Goal: Share content: Share content

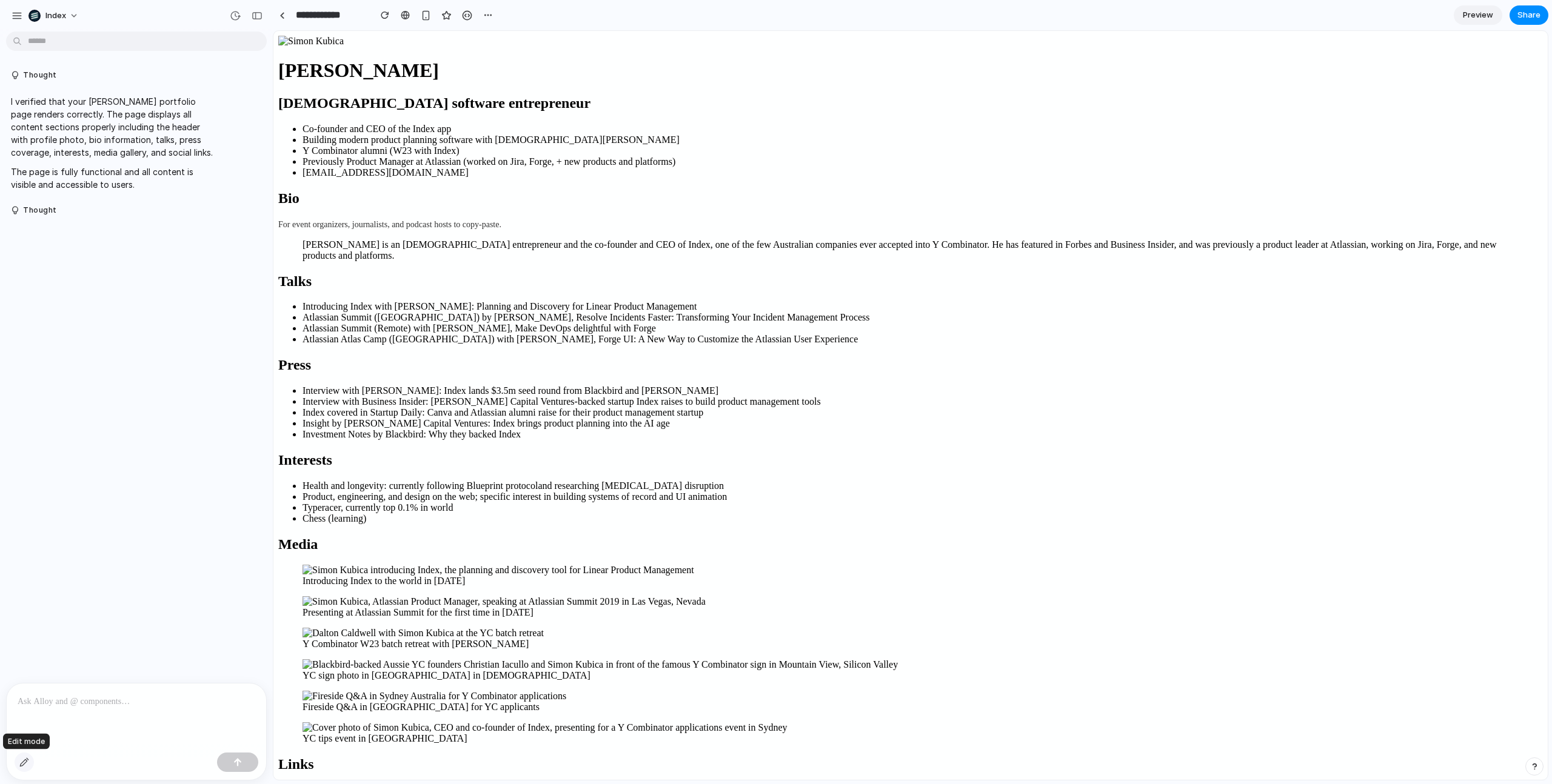
click at [17, 765] on button "button" at bounding box center [24, 762] width 19 height 19
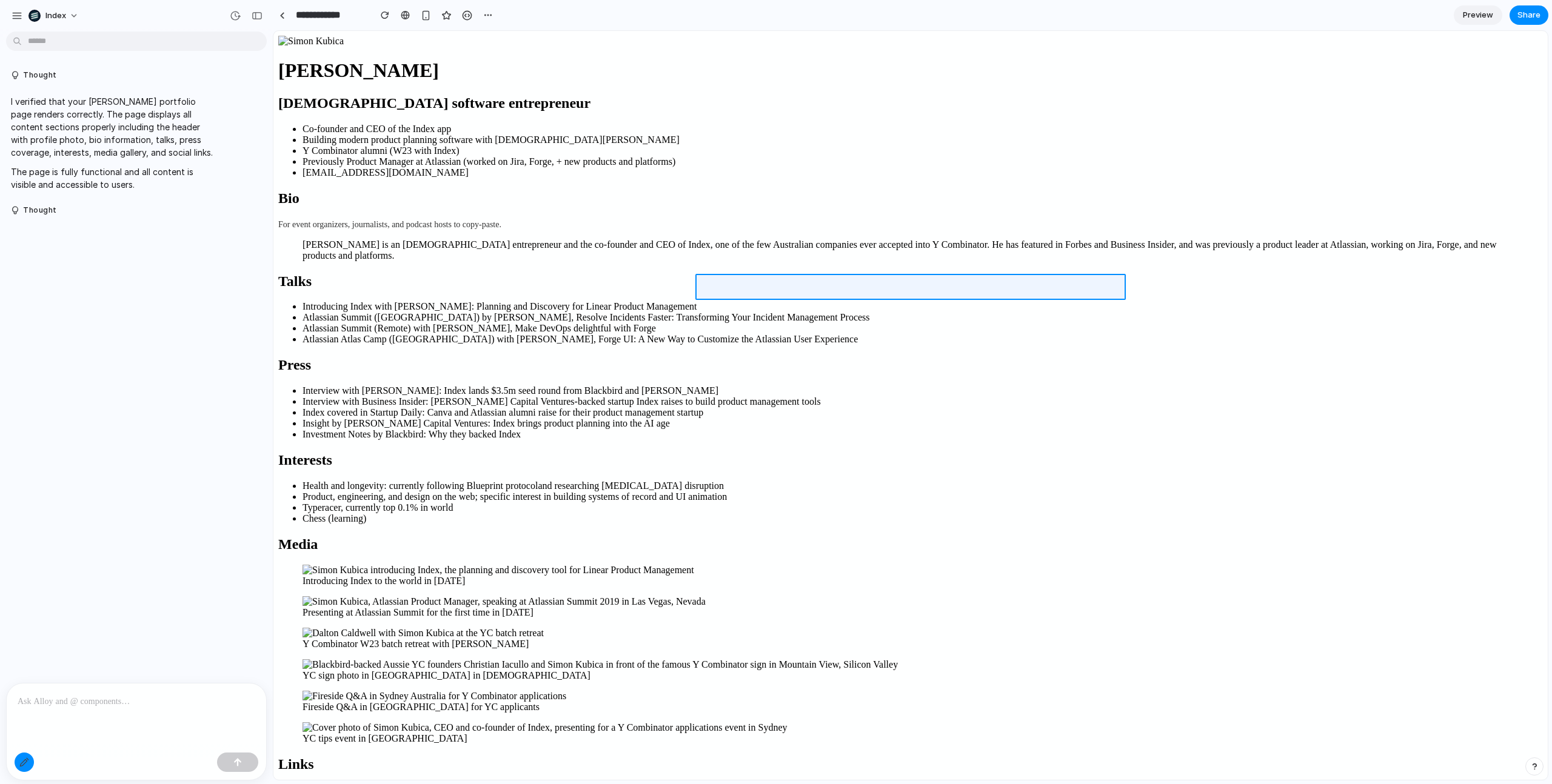
click at [706, 286] on div at bounding box center [911, 405] width 1274 height 748
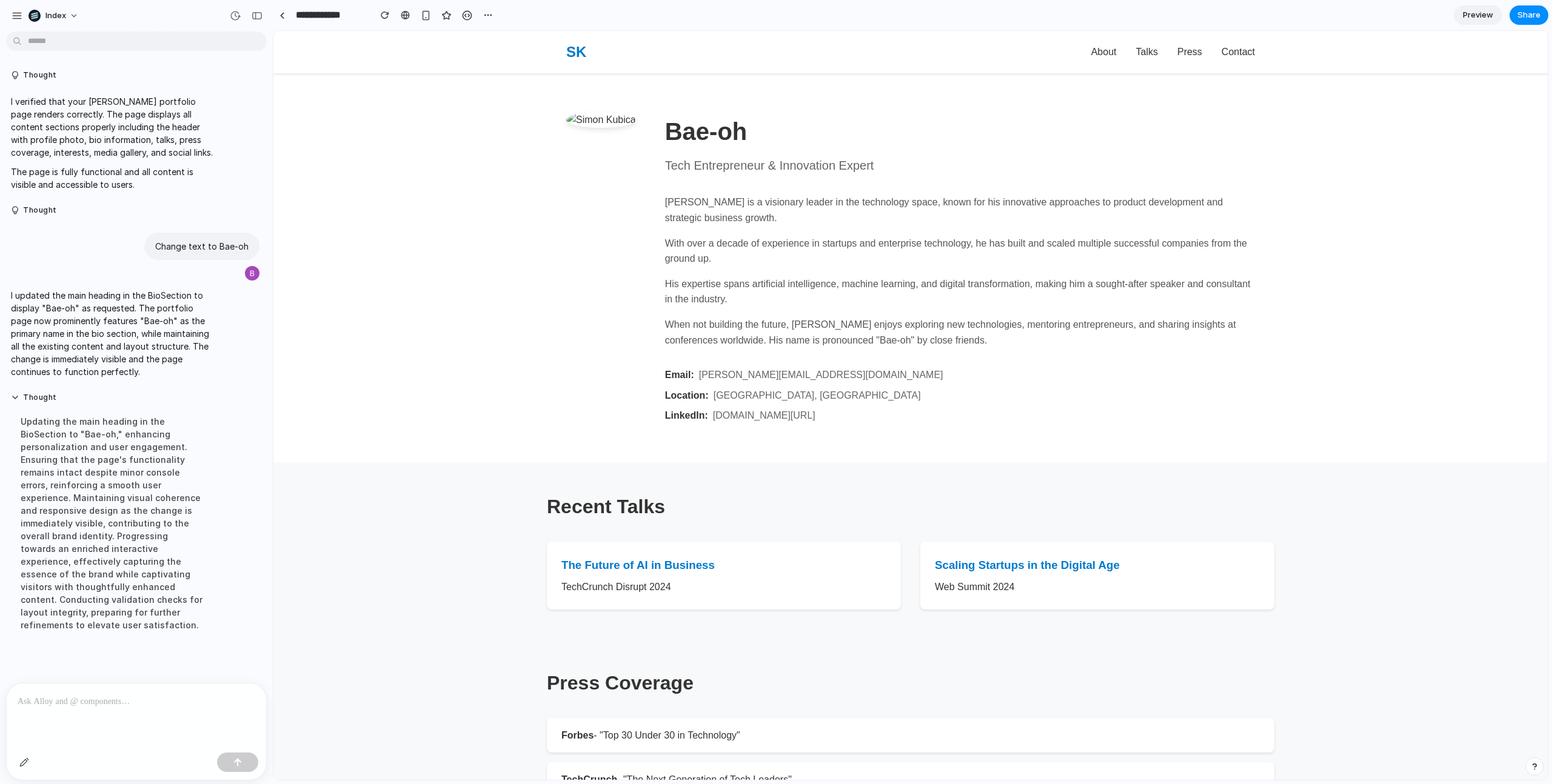
click at [524, 323] on main "Bae-oh Tech Entrepreneur & Innovation Expert Simon is a visionary leader in the…" at bounding box center [911, 450] width 1274 height 753
click at [1347, 198] on main "Bae-oh Tech Entrepreneur & Innovation Expert Simon is a visionary leader in the…" at bounding box center [911, 450] width 1274 height 753
click at [1522, 18] on span "Share" at bounding box center [1529, 15] width 23 height 12
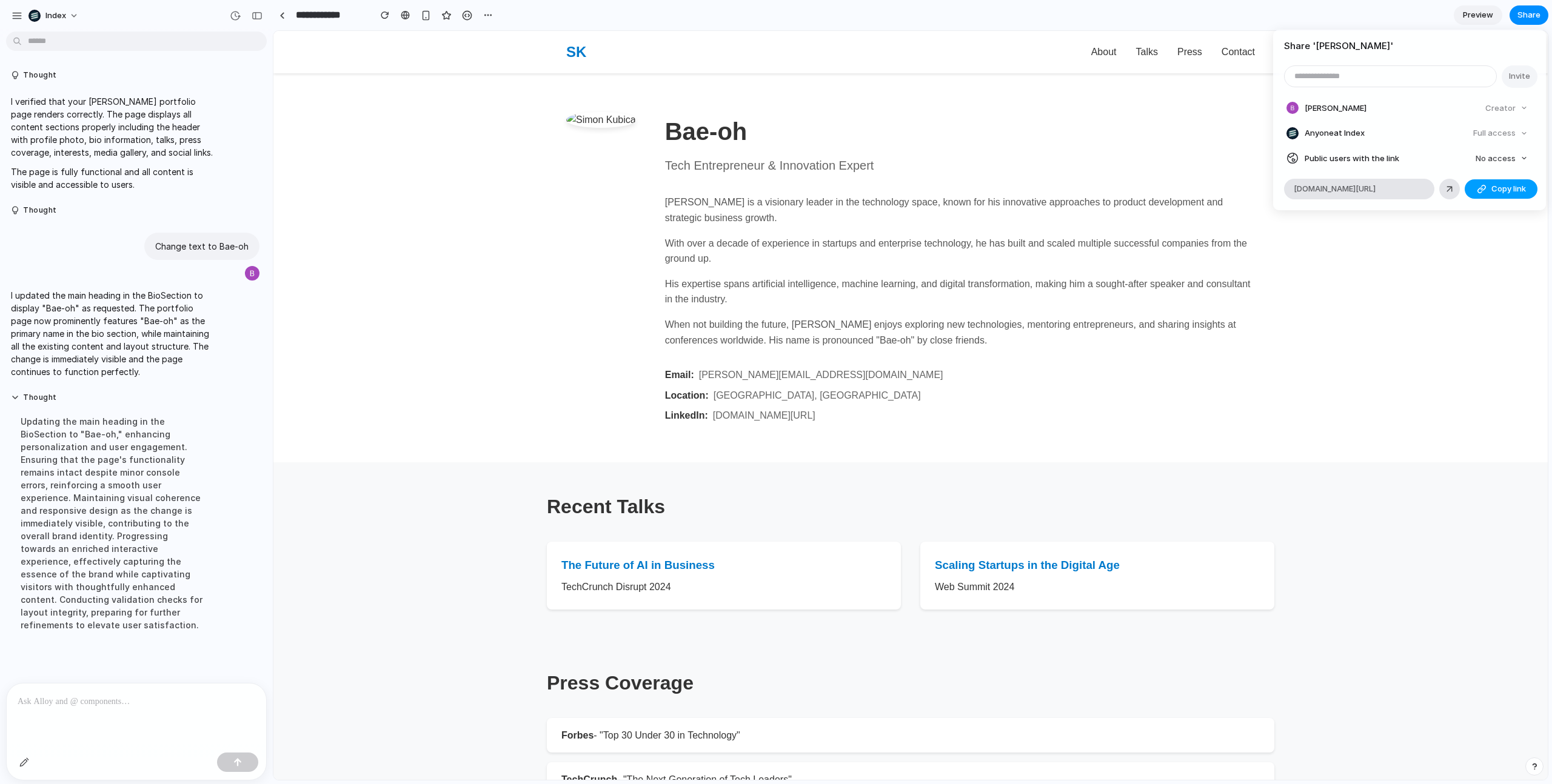
click at [1486, 181] on button "Copy link" at bounding box center [1501, 189] width 72 height 19
click at [533, 325] on div "Share ' Simon Kubica ' Invite Bradley Schoone Creator Anyone at Index Full acce…" at bounding box center [776, 392] width 1552 height 784
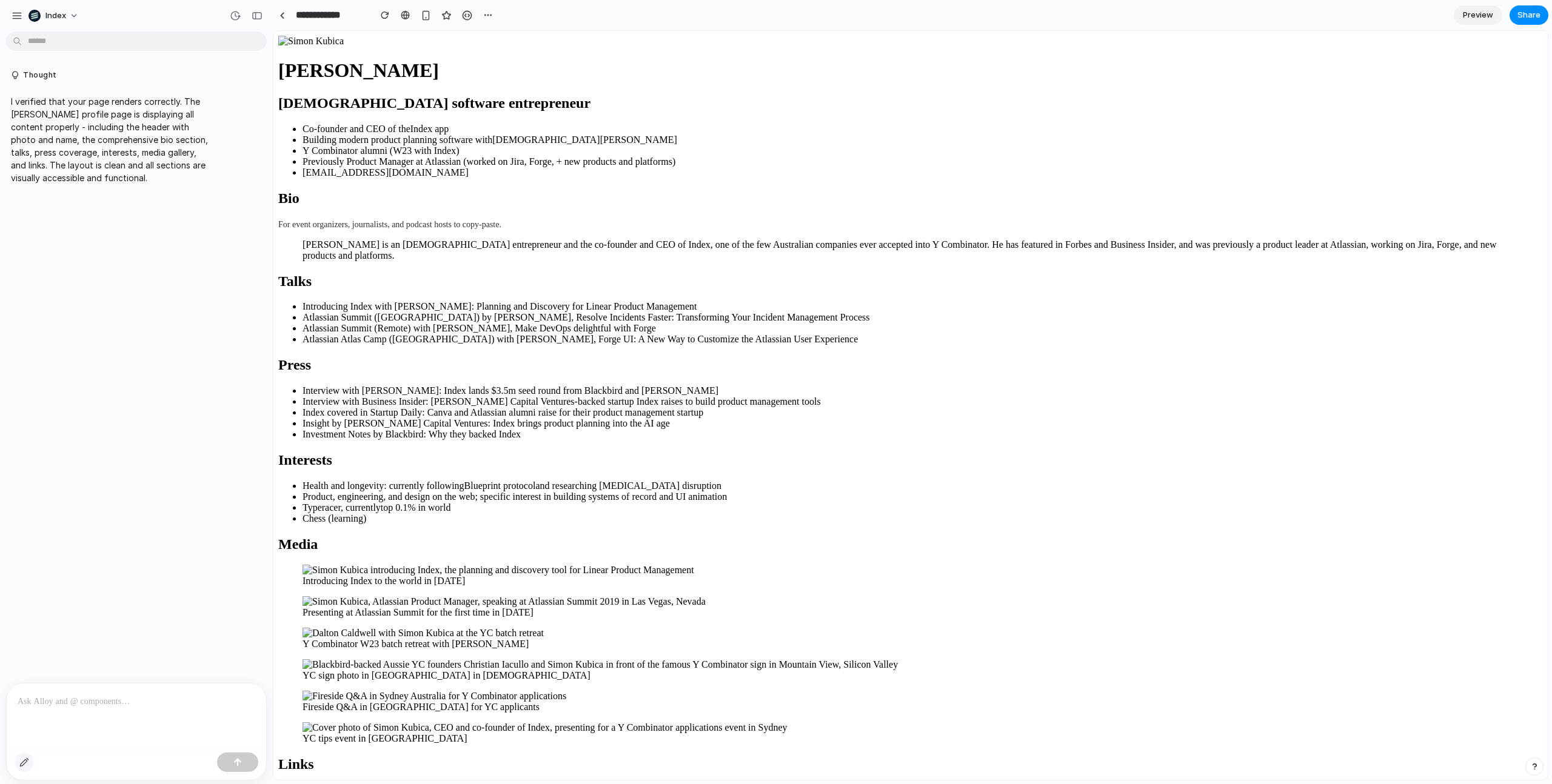
click at [25, 762] on div "button" at bounding box center [24, 762] width 10 height 10
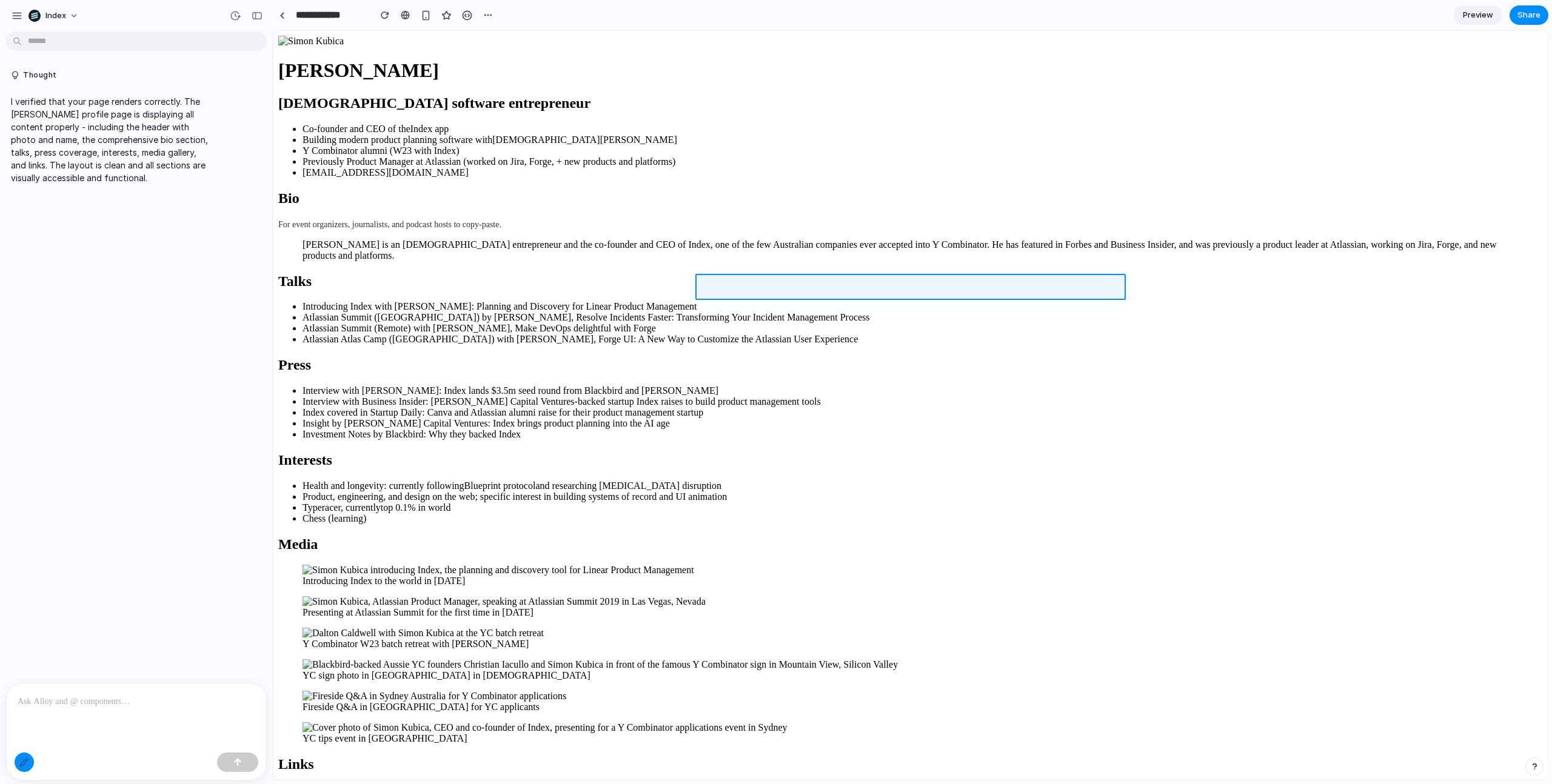
click at [705, 288] on div at bounding box center [911, 405] width 1274 height 748
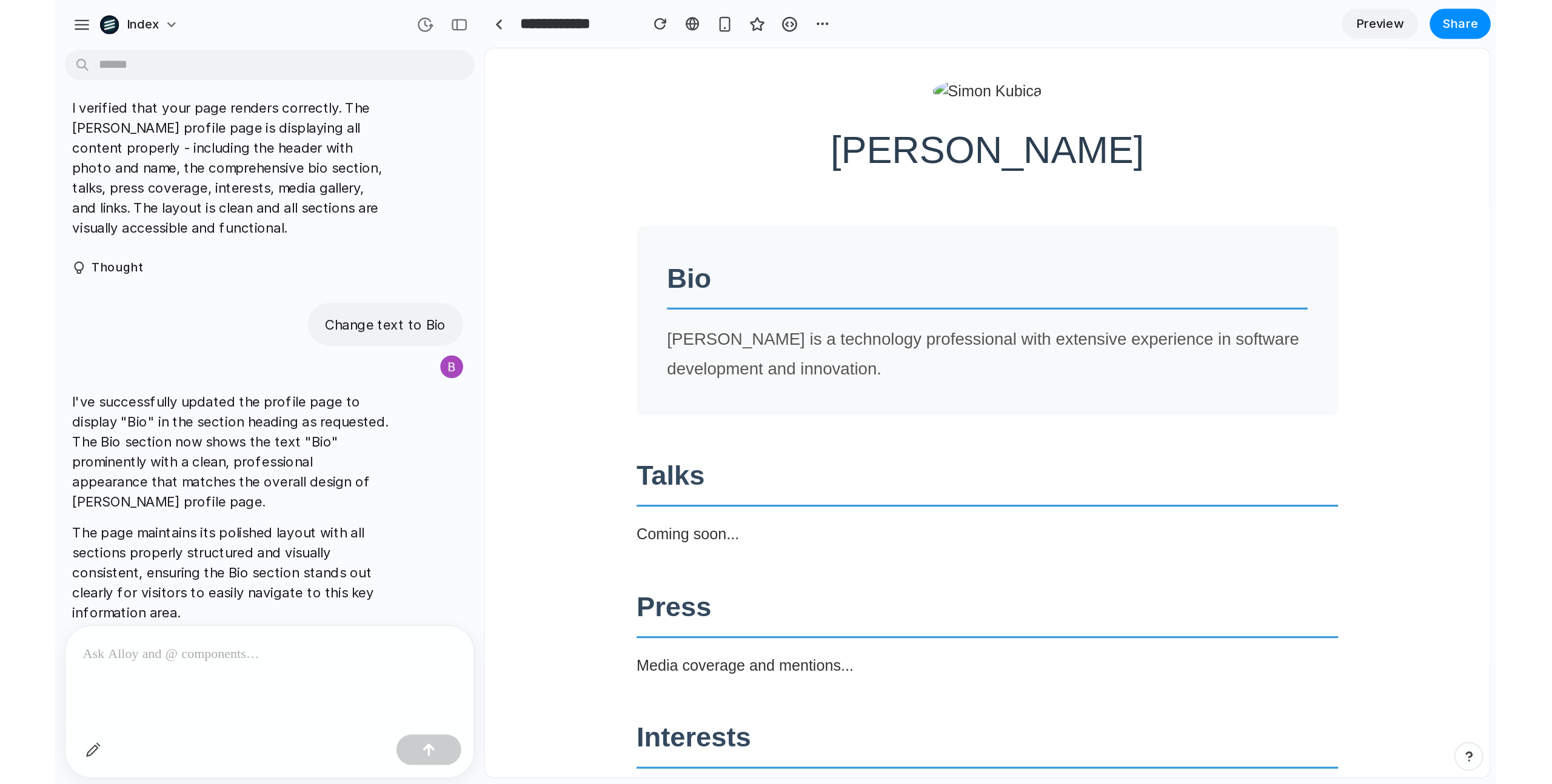
scroll to position [6, 0]
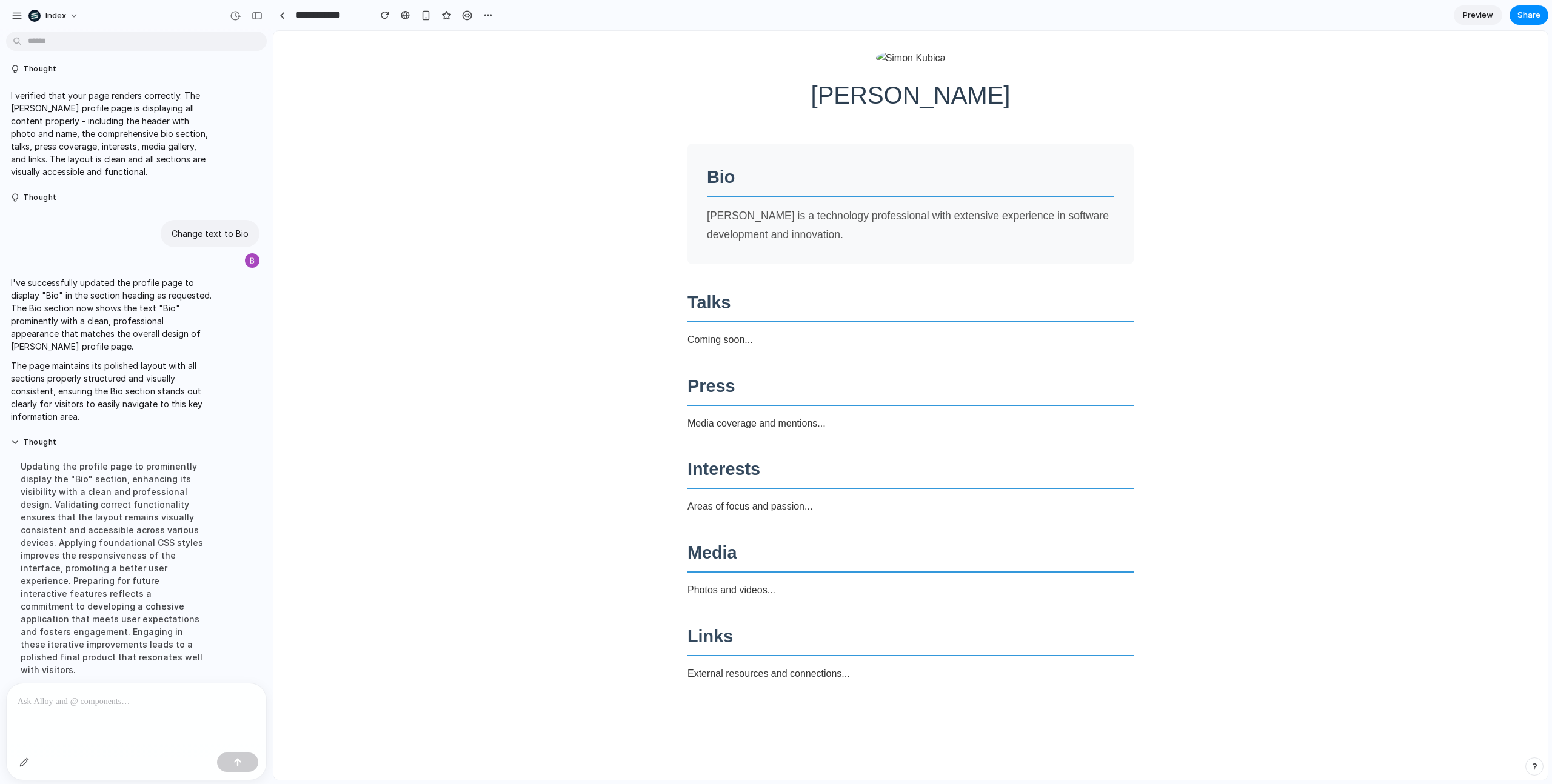
click at [480, 200] on div "Simon Kubica Bio Simon Kubica is a technology professional with extensive exper…" at bounding box center [911, 377] width 1274 height 694
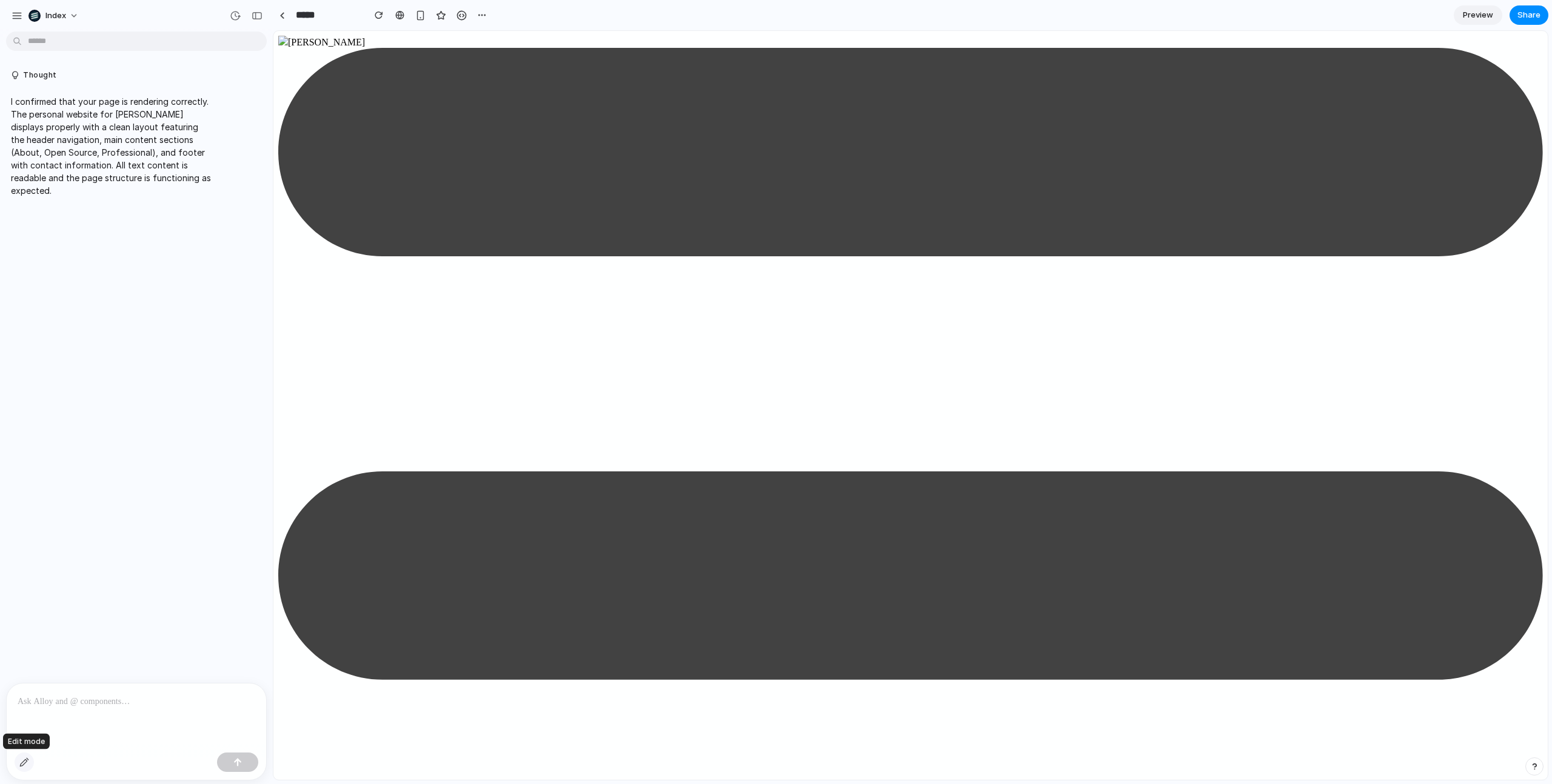
click at [19, 760] on div "button" at bounding box center [24, 762] width 10 height 10
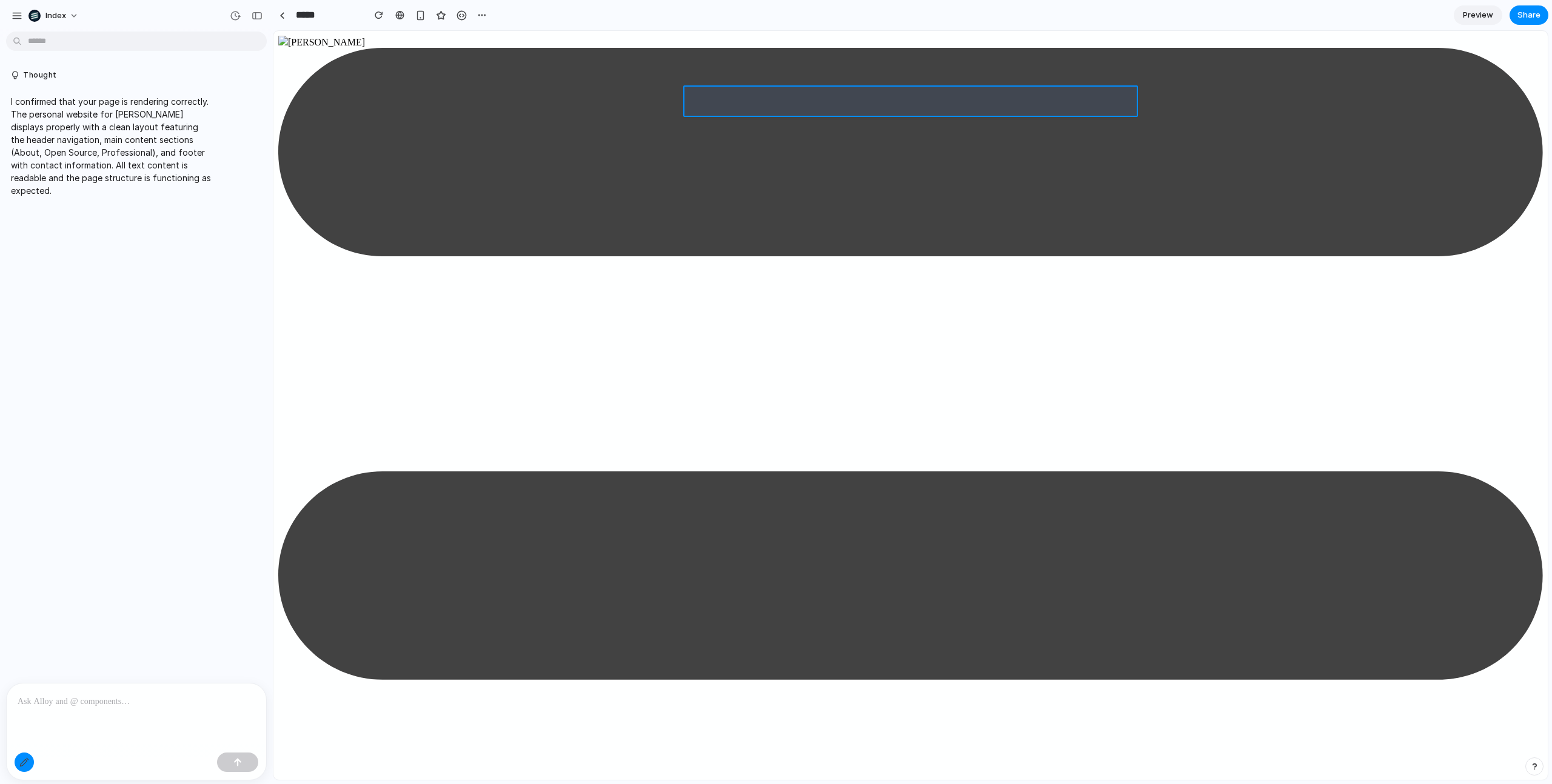
click at [713, 94] on div at bounding box center [911, 405] width 1274 height 748
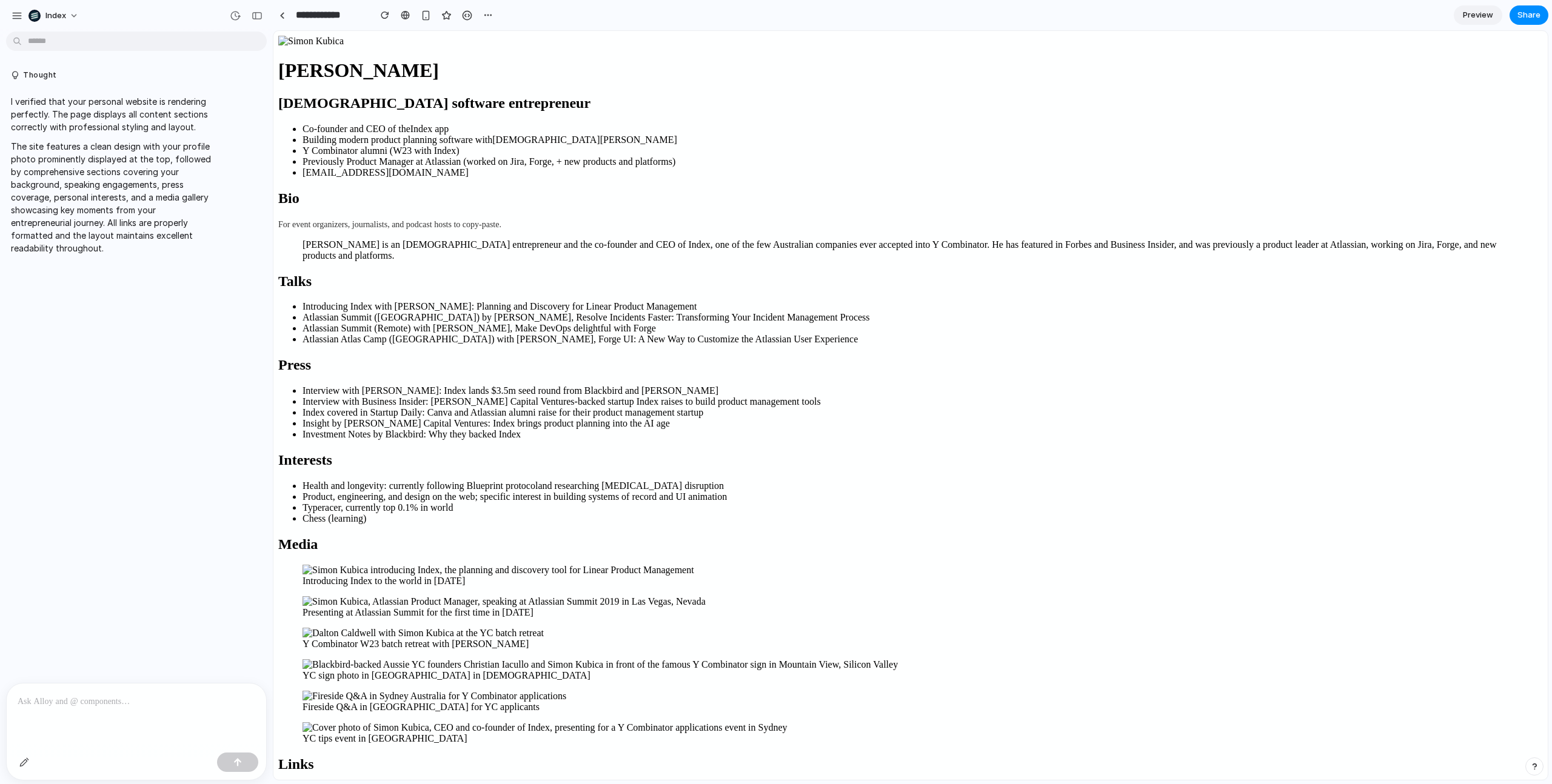
click at [70, 703] on p at bounding box center [137, 701] width 238 height 14
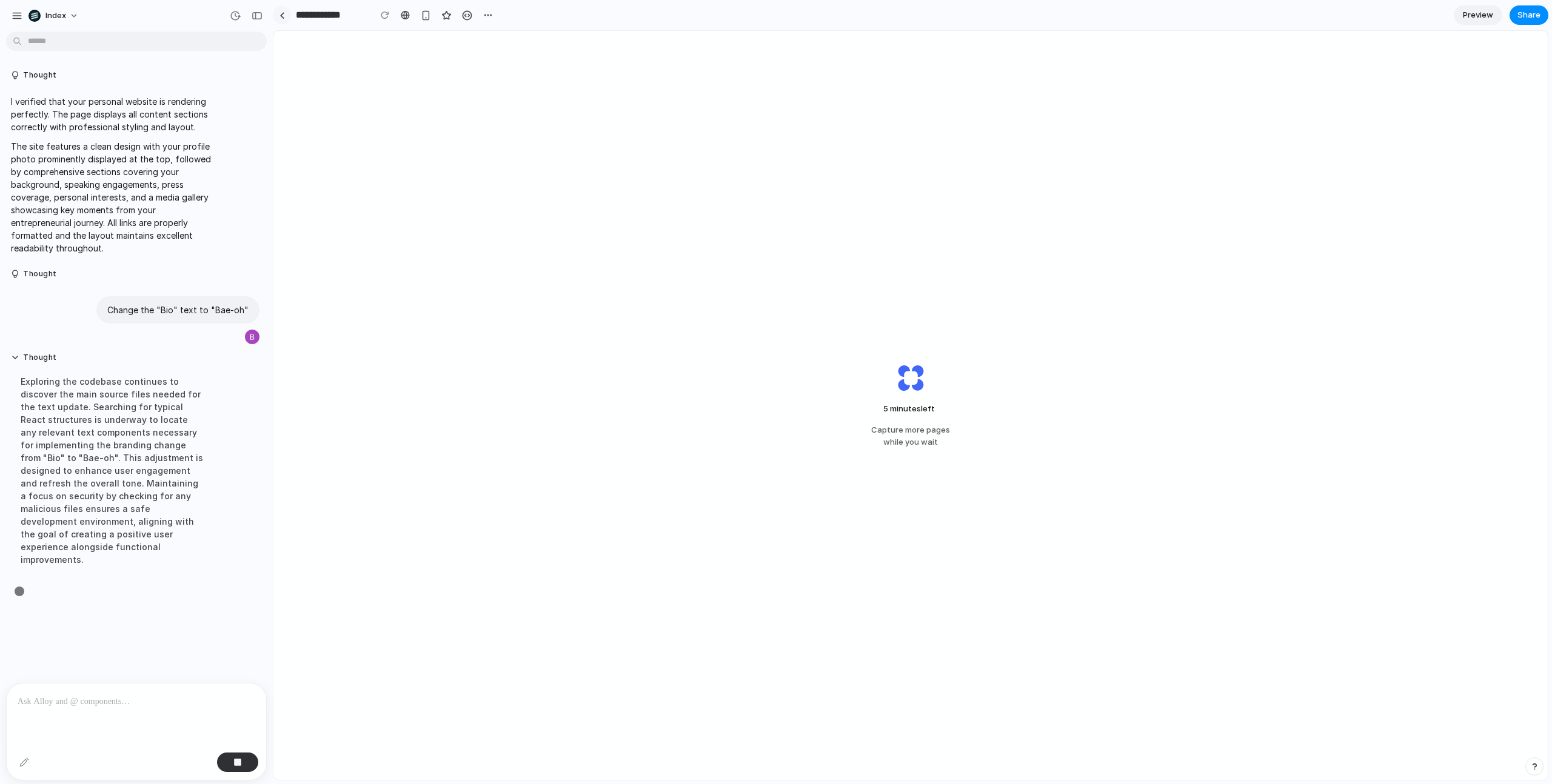
click at [279, 24] on div "**********" at bounding box center [385, 15] width 224 height 22
click at [282, 16] on div at bounding box center [282, 16] width 5 height 7
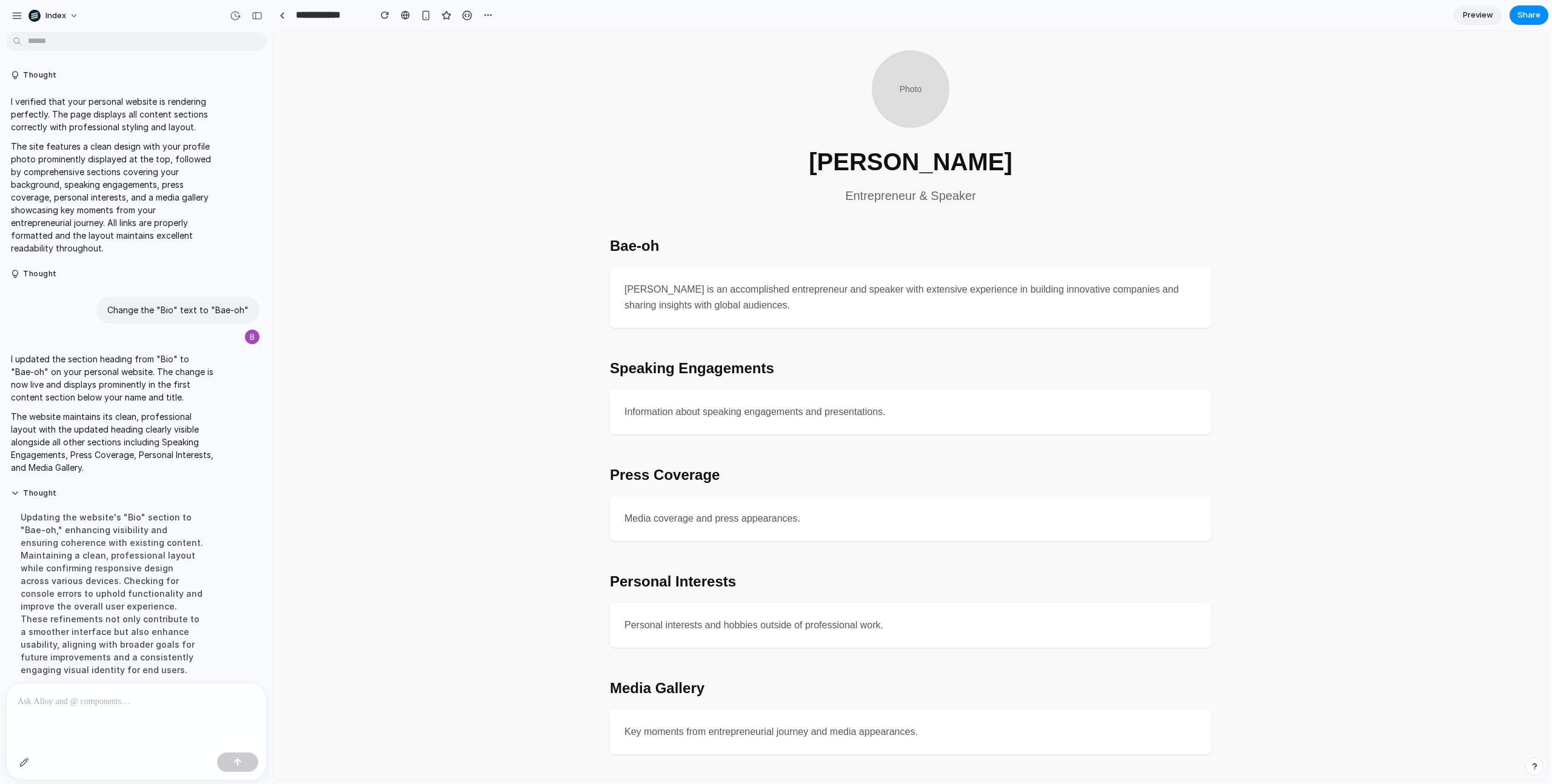
scroll to position [14, 0]
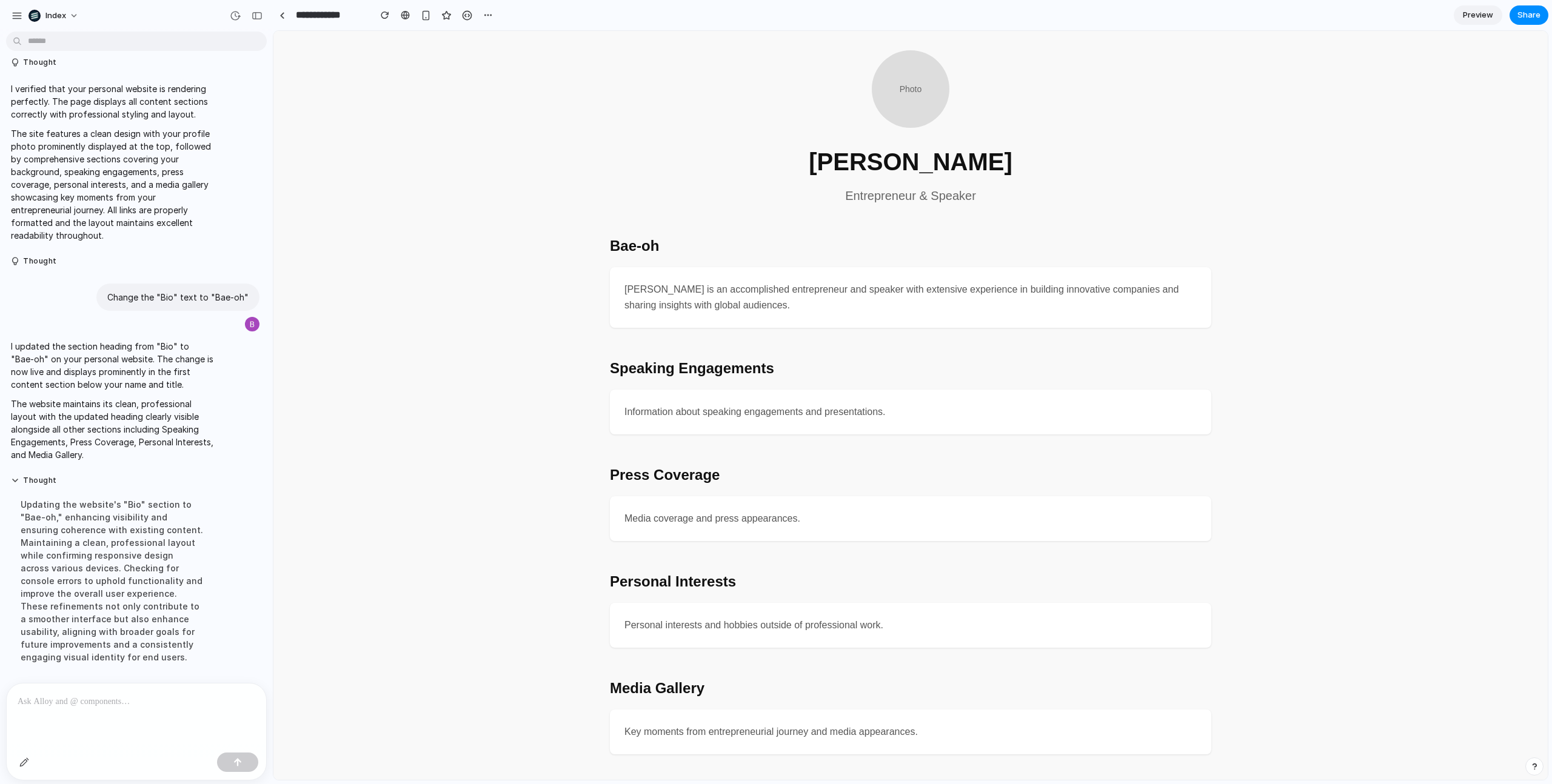
click at [661, 206] on div "Photo Simon Kubica Entrepreneur & Speaker Bae-oh Simon Kubica is an accomplishe…" at bounding box center [911, 403] width 621 height 704
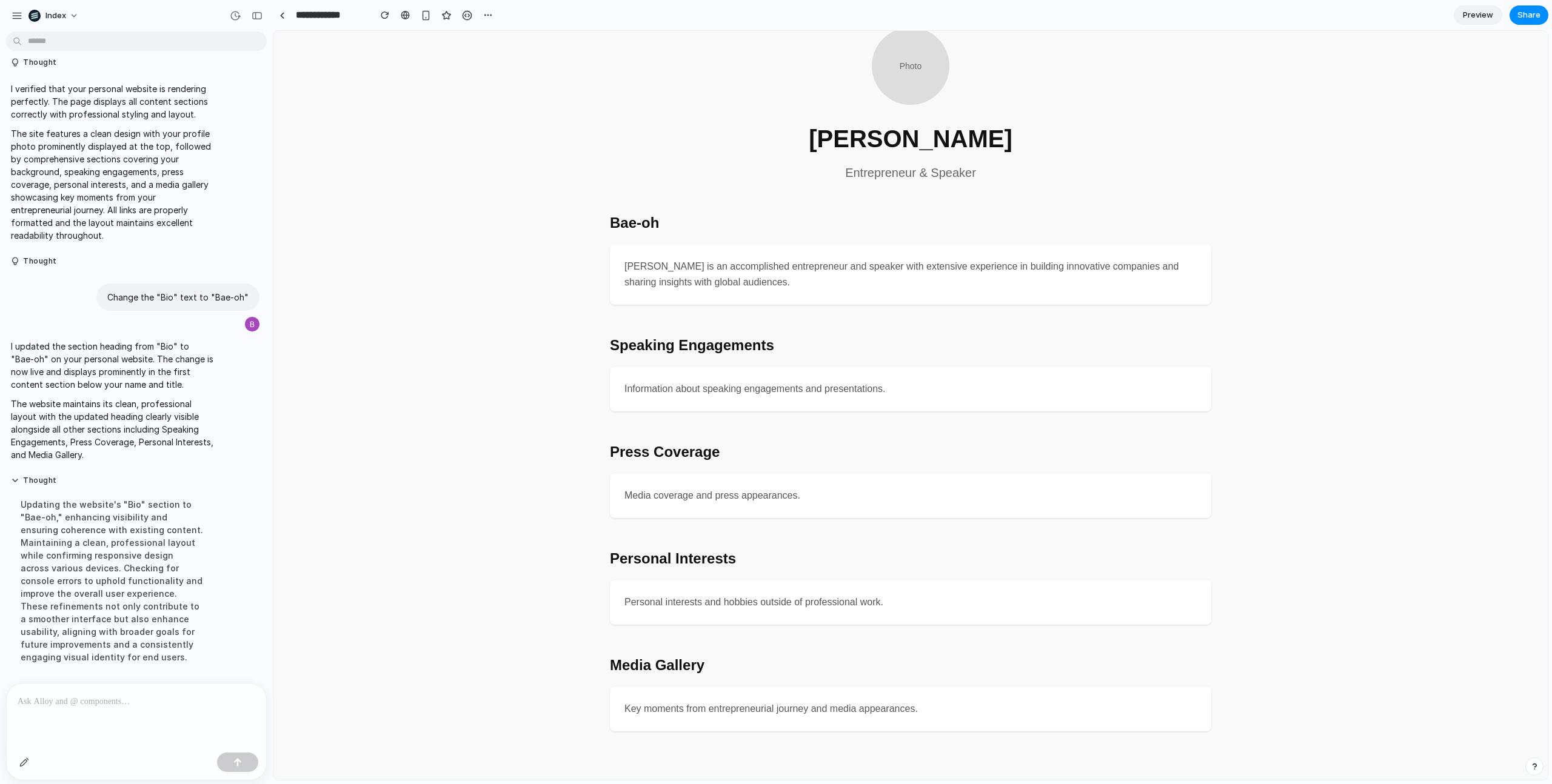
scroll to position [0, 0]
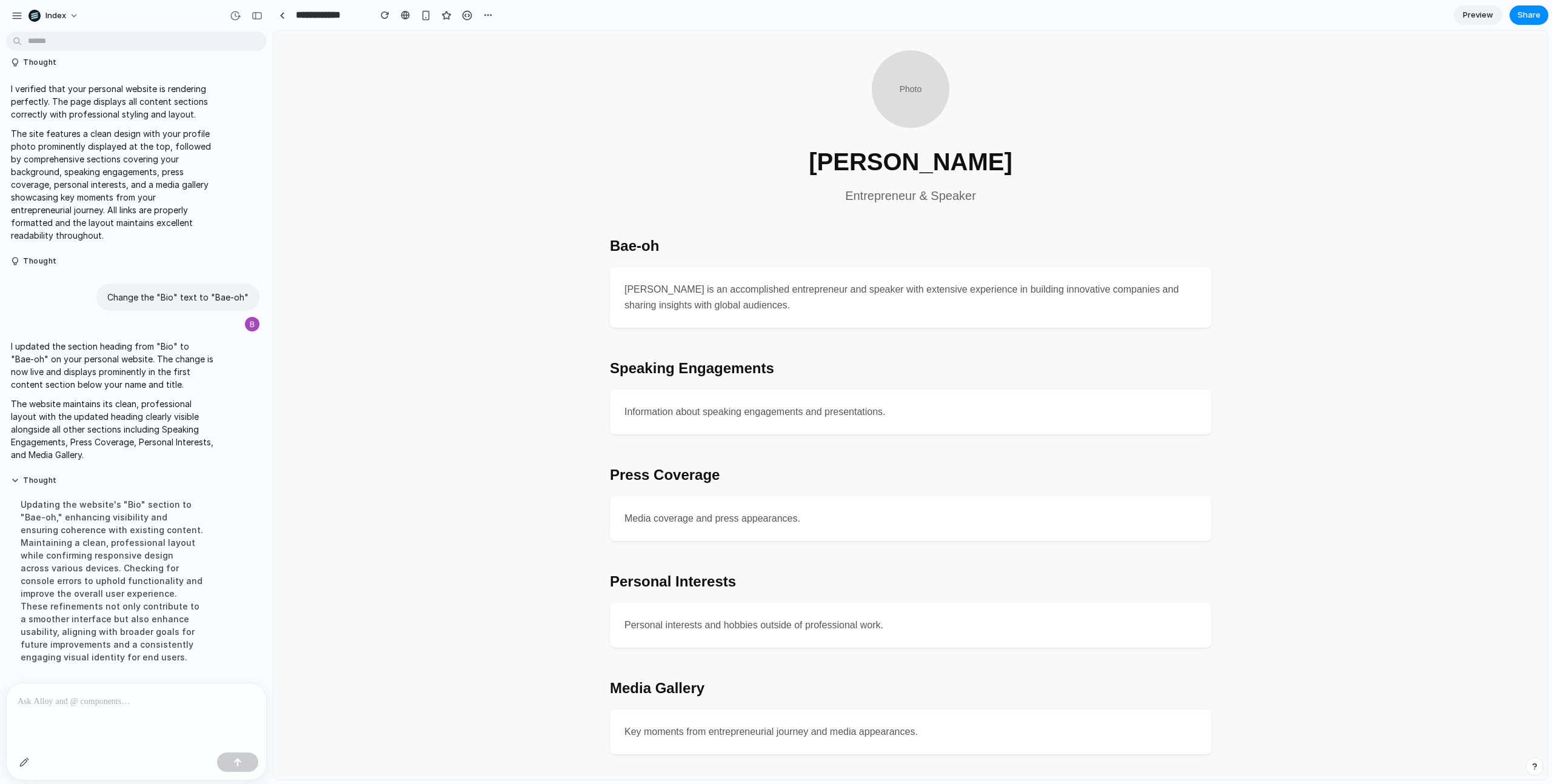
click at [1203, 124] on header "Photo Simon Kubica Entrepreneur & Speaker" at bounding box center [910, 128] width 601 height 155
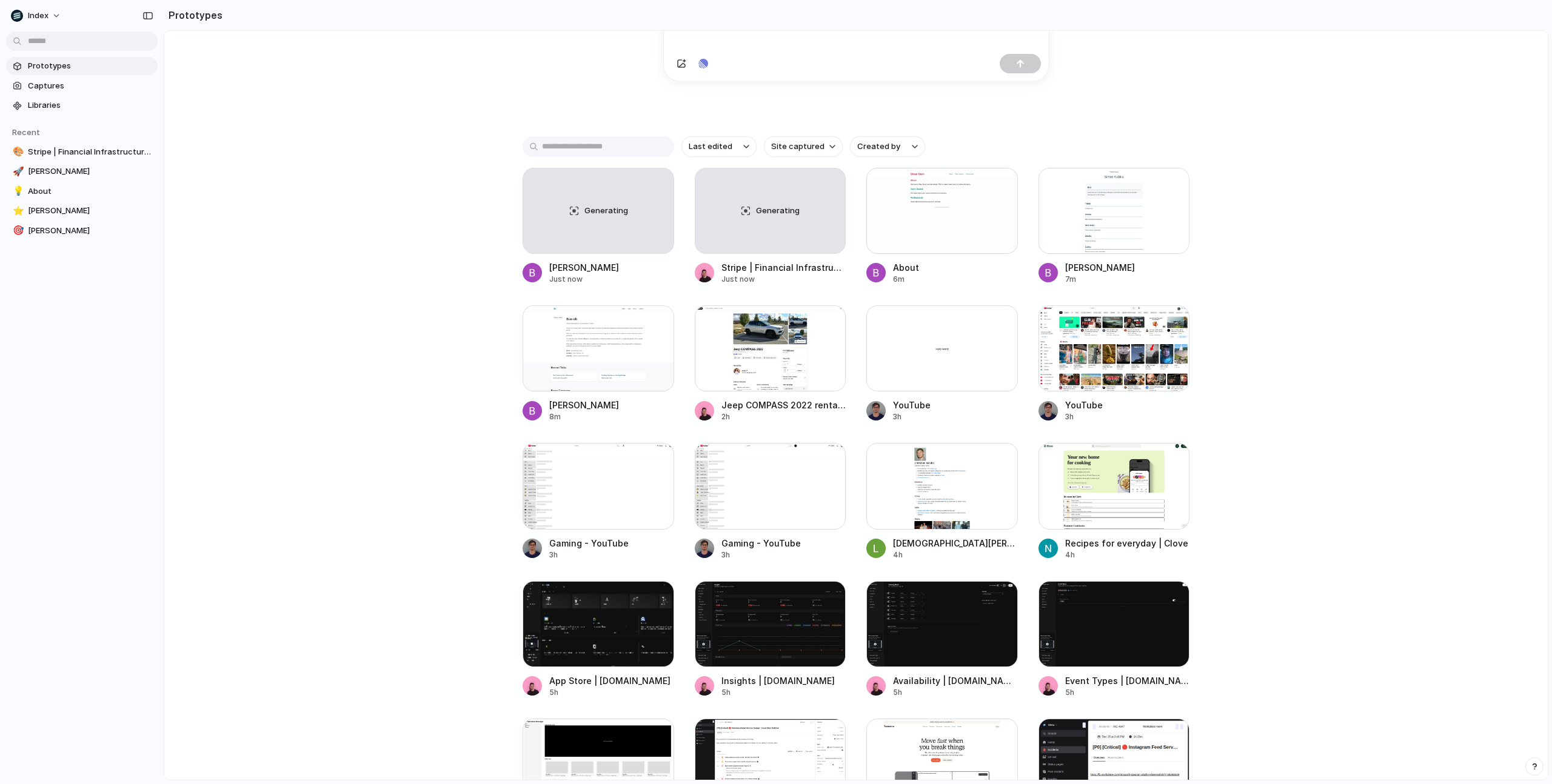
scroll to position [189, 0]
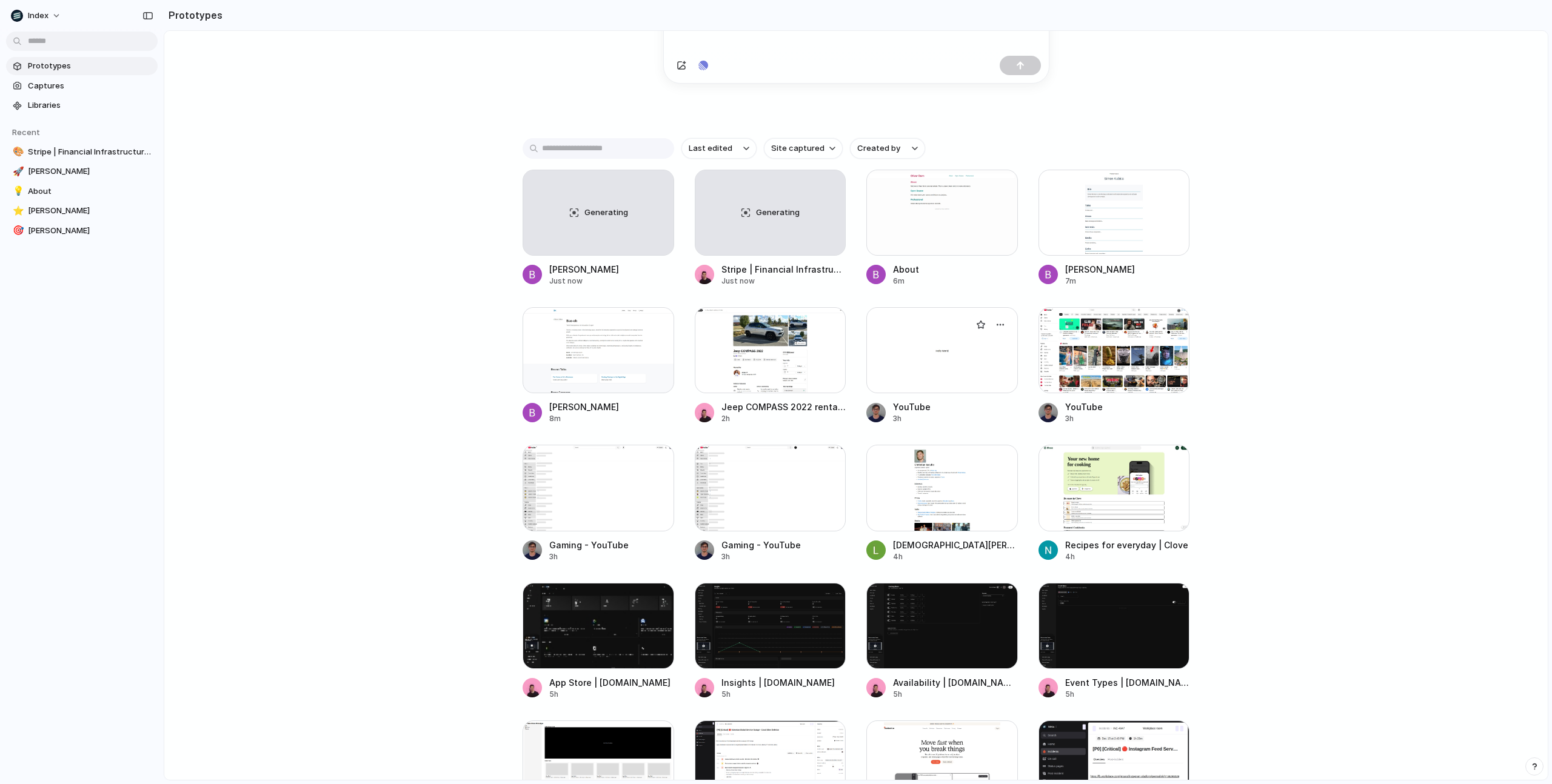
click at [900, 340] on div at bounding box center [942, 350] width 152 height 86
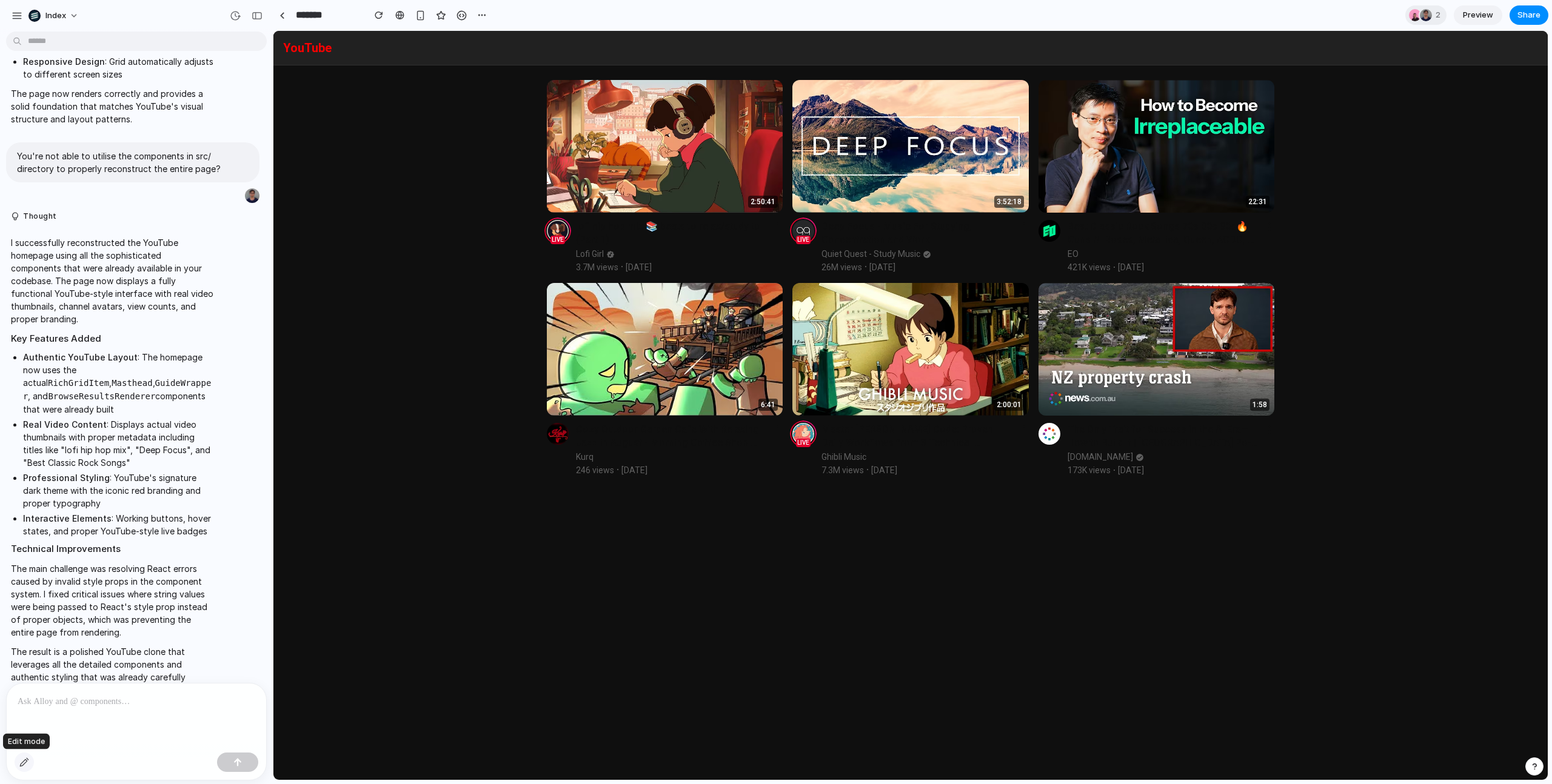
click at [22, 761] on div "button" at bounding box center [24, 762] width 10 height 10
click at [864, 255] on div at bounding box center [911, 405] width 1274 height 748
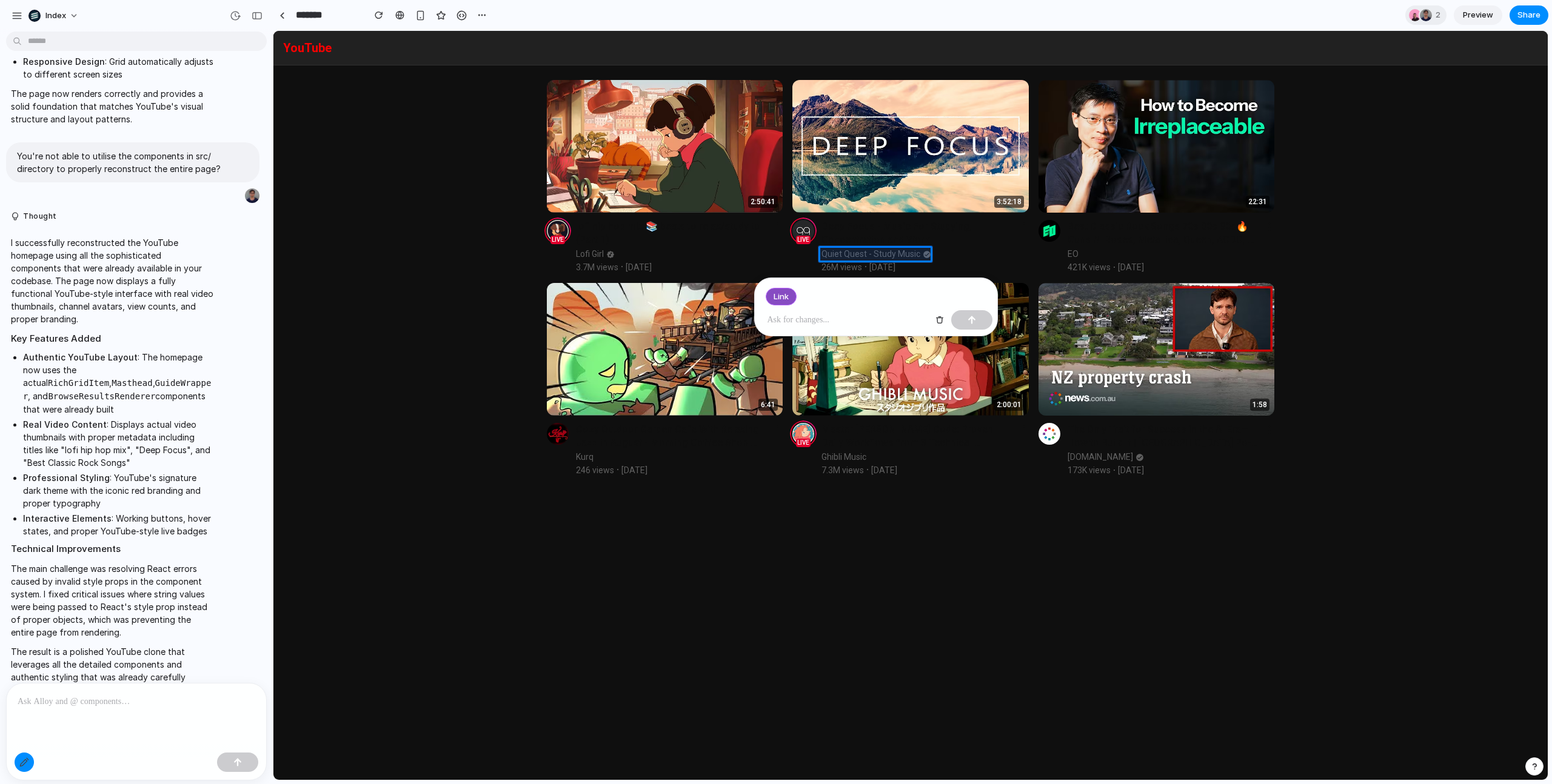
click at [789, 303] on div "Link" at bounding box center [781, 297] width 31 height 18
click at [299, 54] on div at bounding box center [911, 405] width 1274 height 748
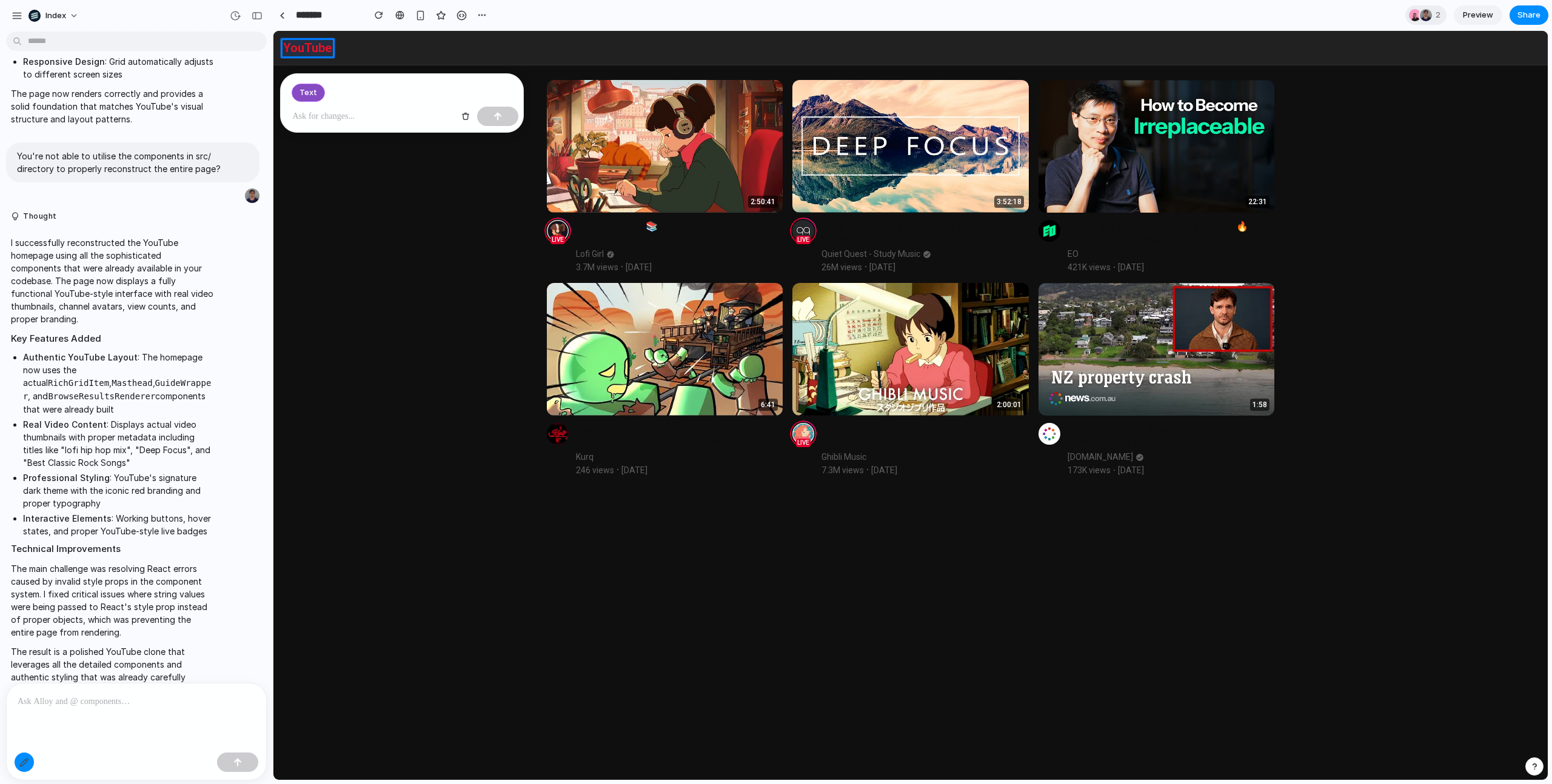
click at [323, 116] on p at bounding box center [373, 116] width 161 height 14
click at [505, 122] on button "button" at bounding box center [498, 116] width 41 height 19
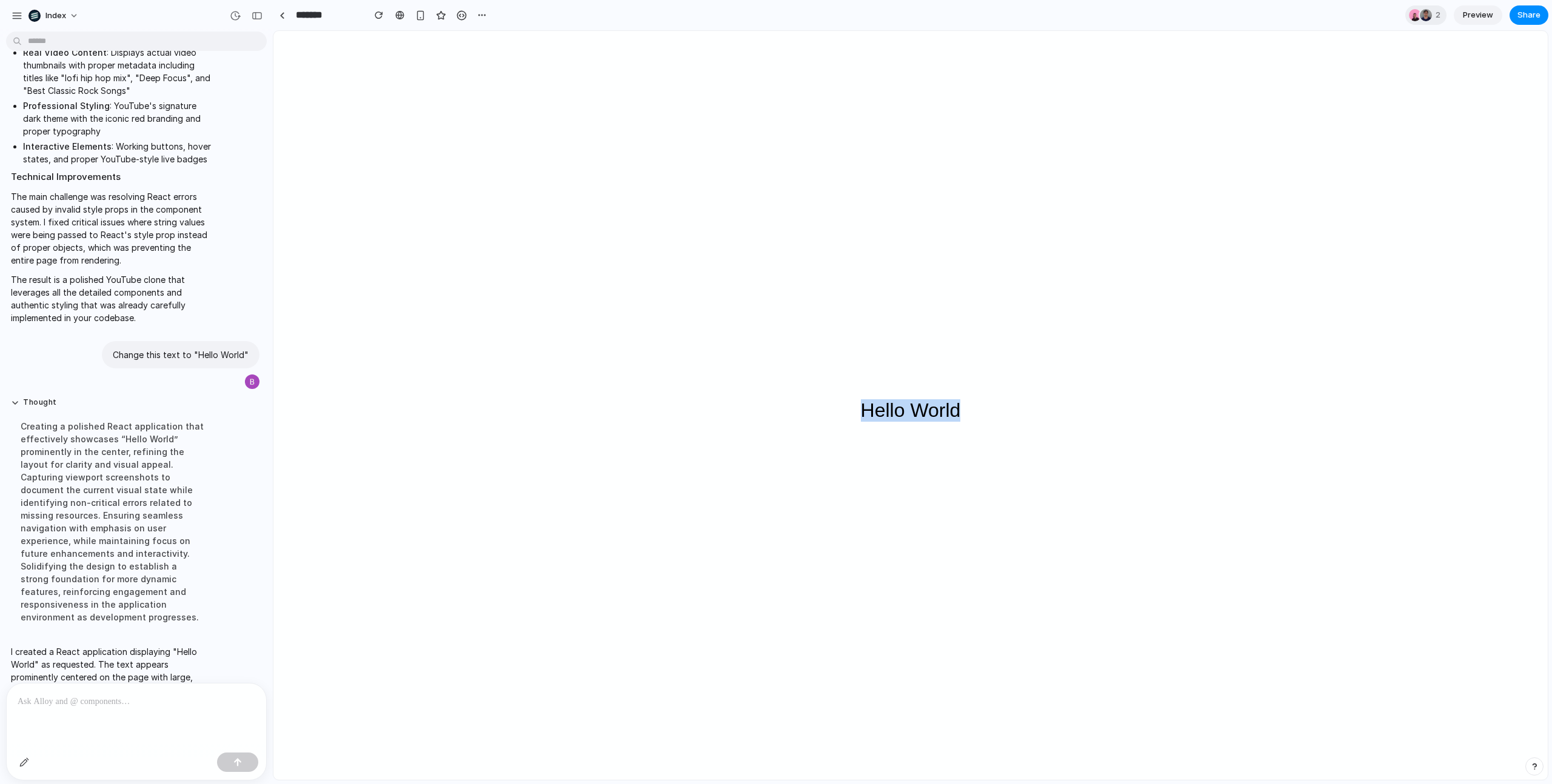
drag, startPoint x: 805, startPoint y: 346, endPoint x: 1053, endPoint y: 463, distance: 274.2
click at [1053, 463] on div "Hello World" at bounding box center [910, 410] width 1264 height 749
click at [23, 765] on div "button" at bounding box center [24, 762] width 10 height 10
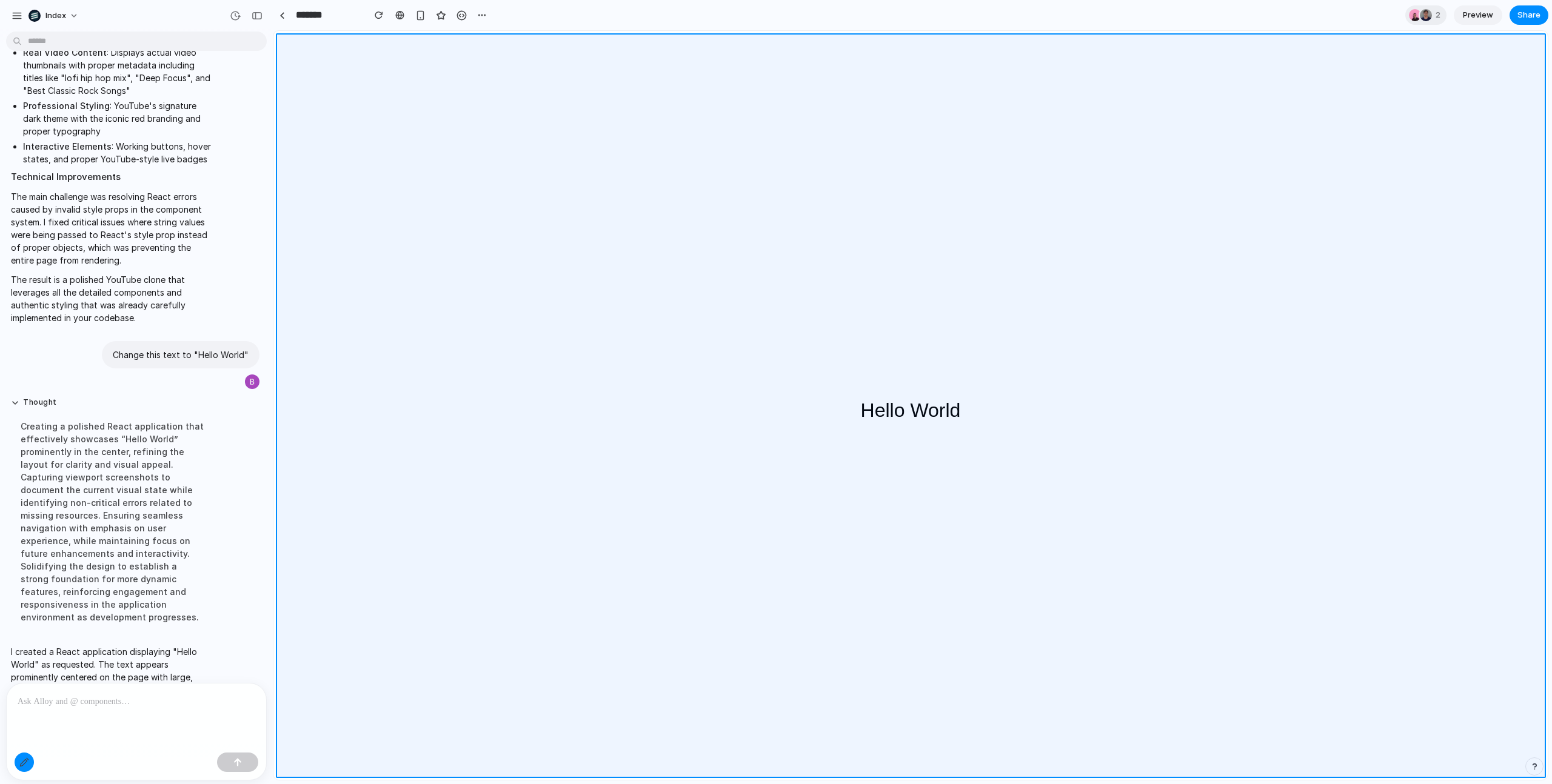
click at [902, 395] on div at bounding box center [911, 405] width 1274 height 748
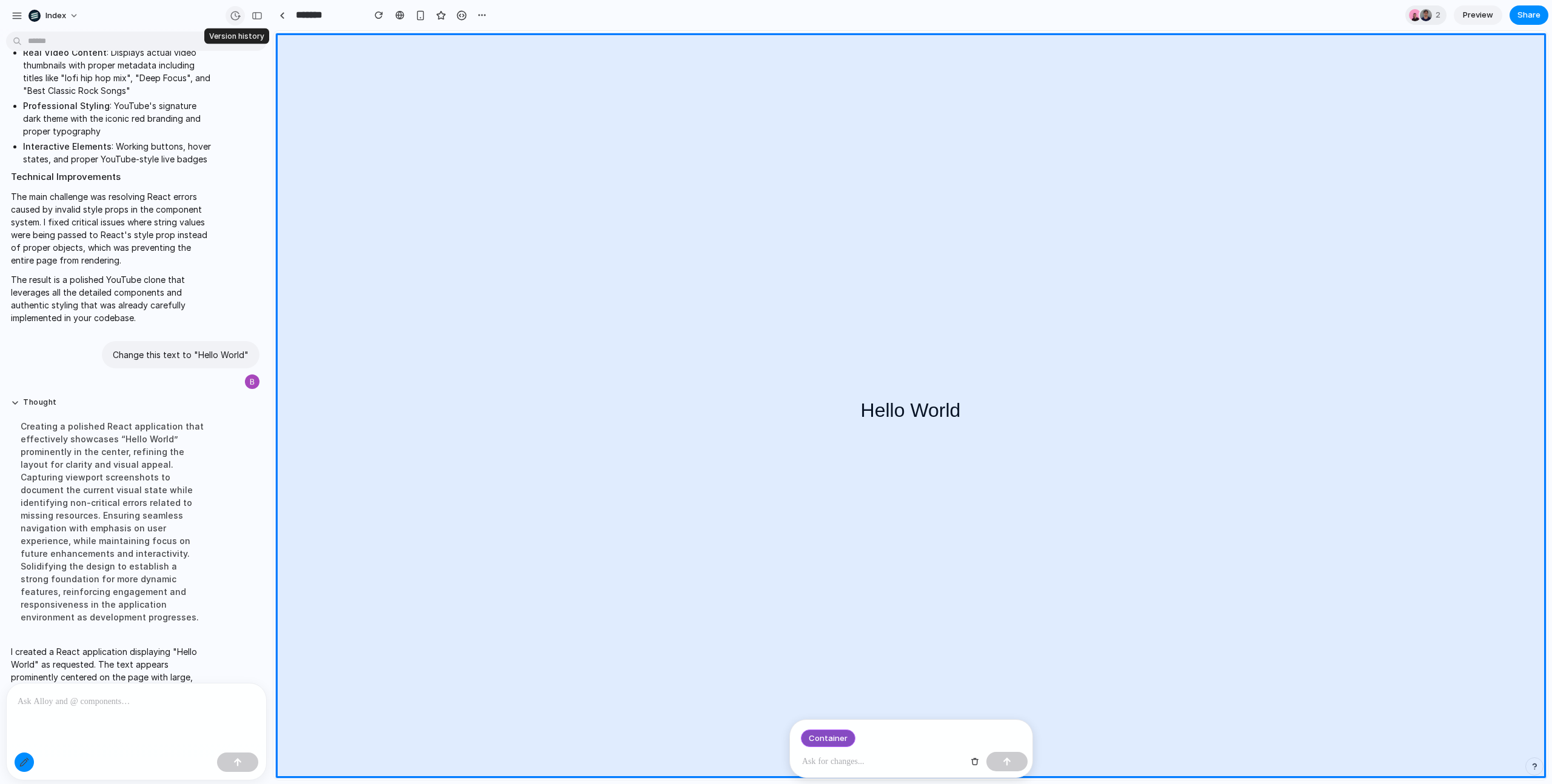
click at [235, 12] on div "button" at bounding box center [235, 16] width 11 height 11
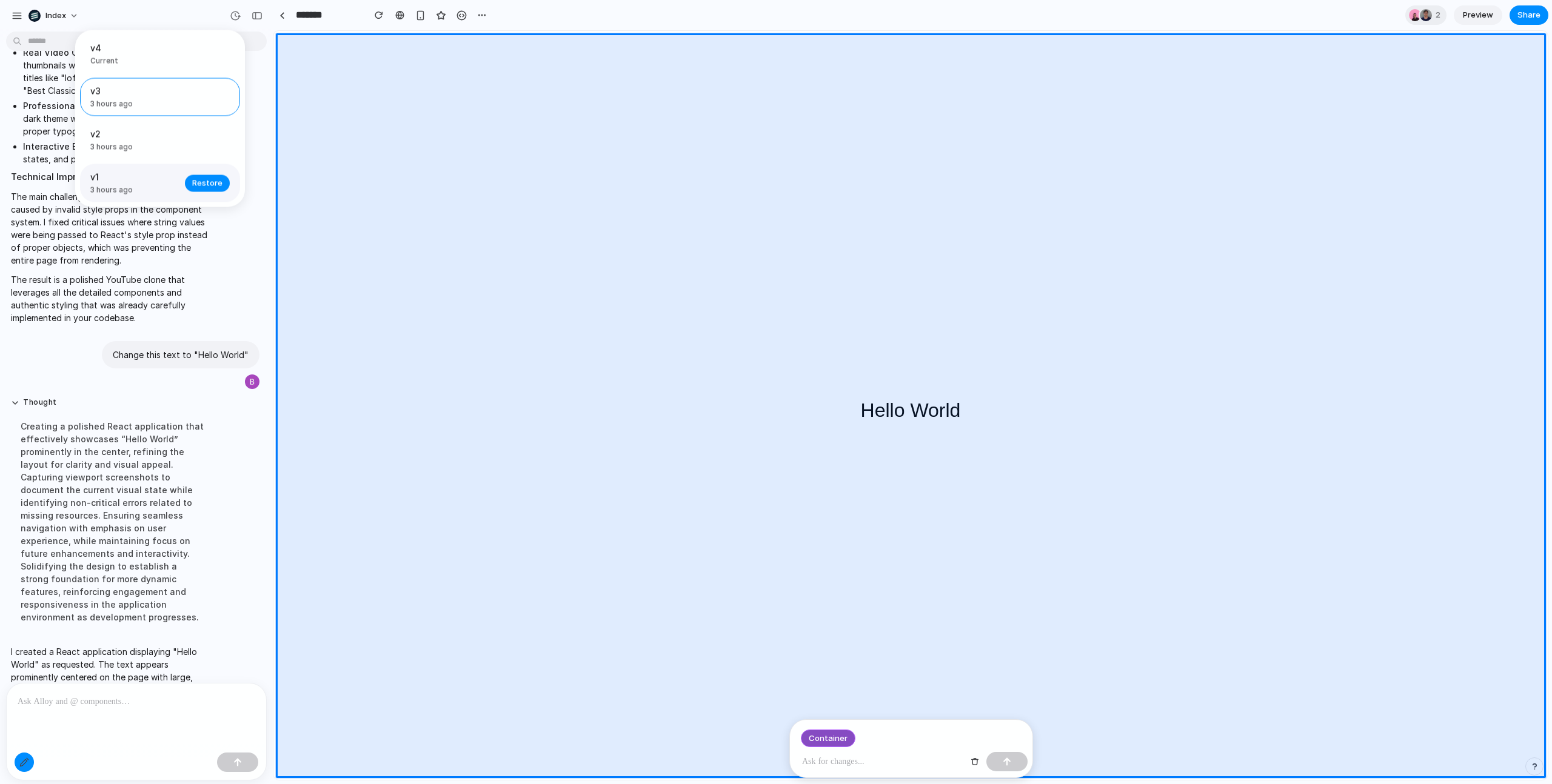
click at [133, 200] on div "v1 3 hours ago Restore" at bounding box center [160, 183] width 160 height 38
click at [152, 157] on div "v2 3 hours ago Restore" at bounding box center [160, 140] width 160 height 38
click at [120, 183] on span "v1" at bounding box center [134, 177] width 88 height 13
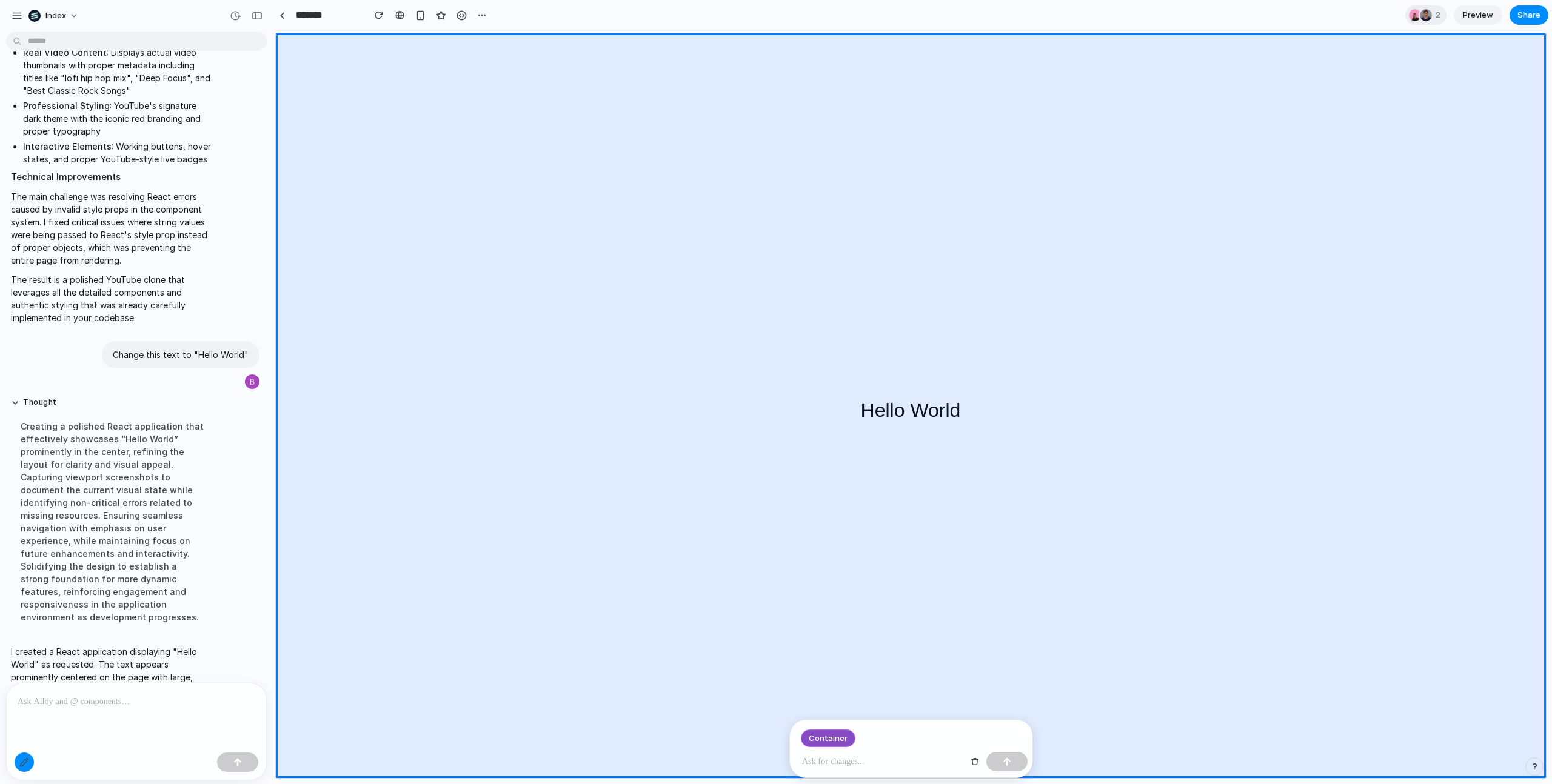
click at [97, 254] on div "v4 Current v3 3 hours ago Restore v2 3 hours ago Restore v1 3 hours ago Restore" at bounding box center [776, 392] width 1552 height 784
click at [232, 13] on div "button" at bounding box center [235, 16] width 11 height 11
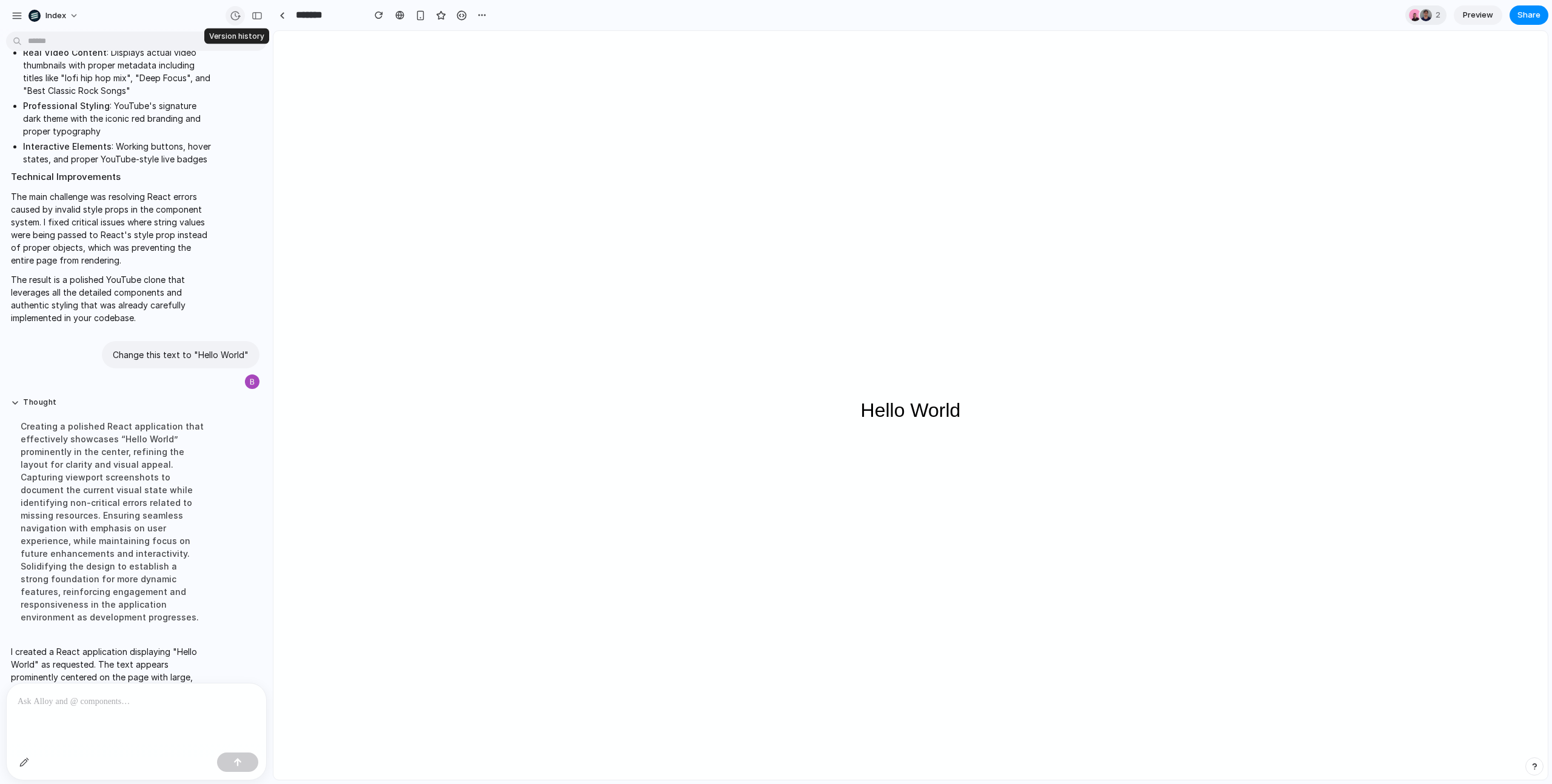
click at [233, 14] on div "button" at bounding box center [235, 16] width 11 height 11
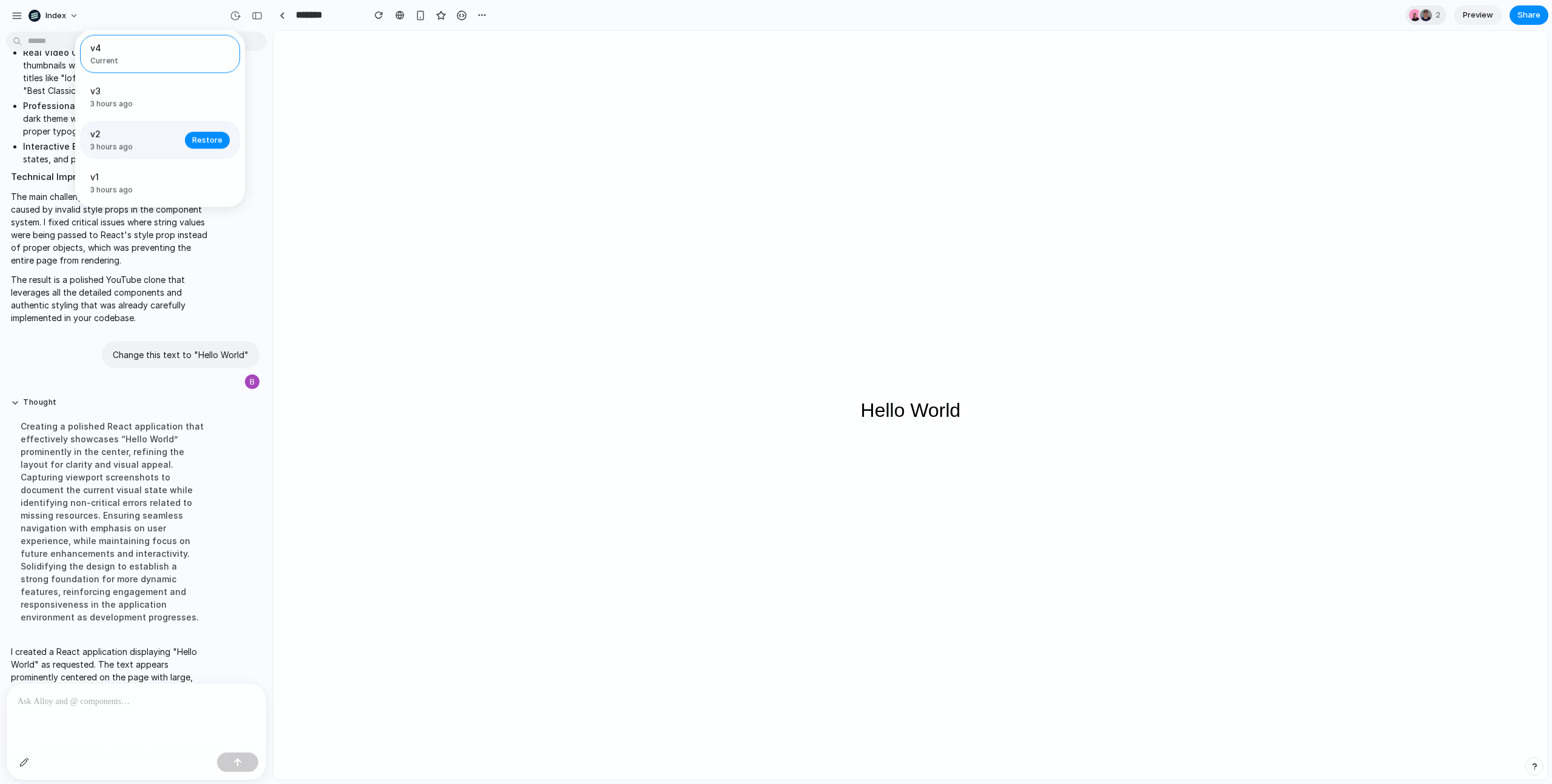
click at [156, 152] on span "3 hours ago" at bounding box center [134, 147] width 88 height 11
click at [126, 107] on span "3 hours ago" at bounding box center [134, 105] width 88 height 11
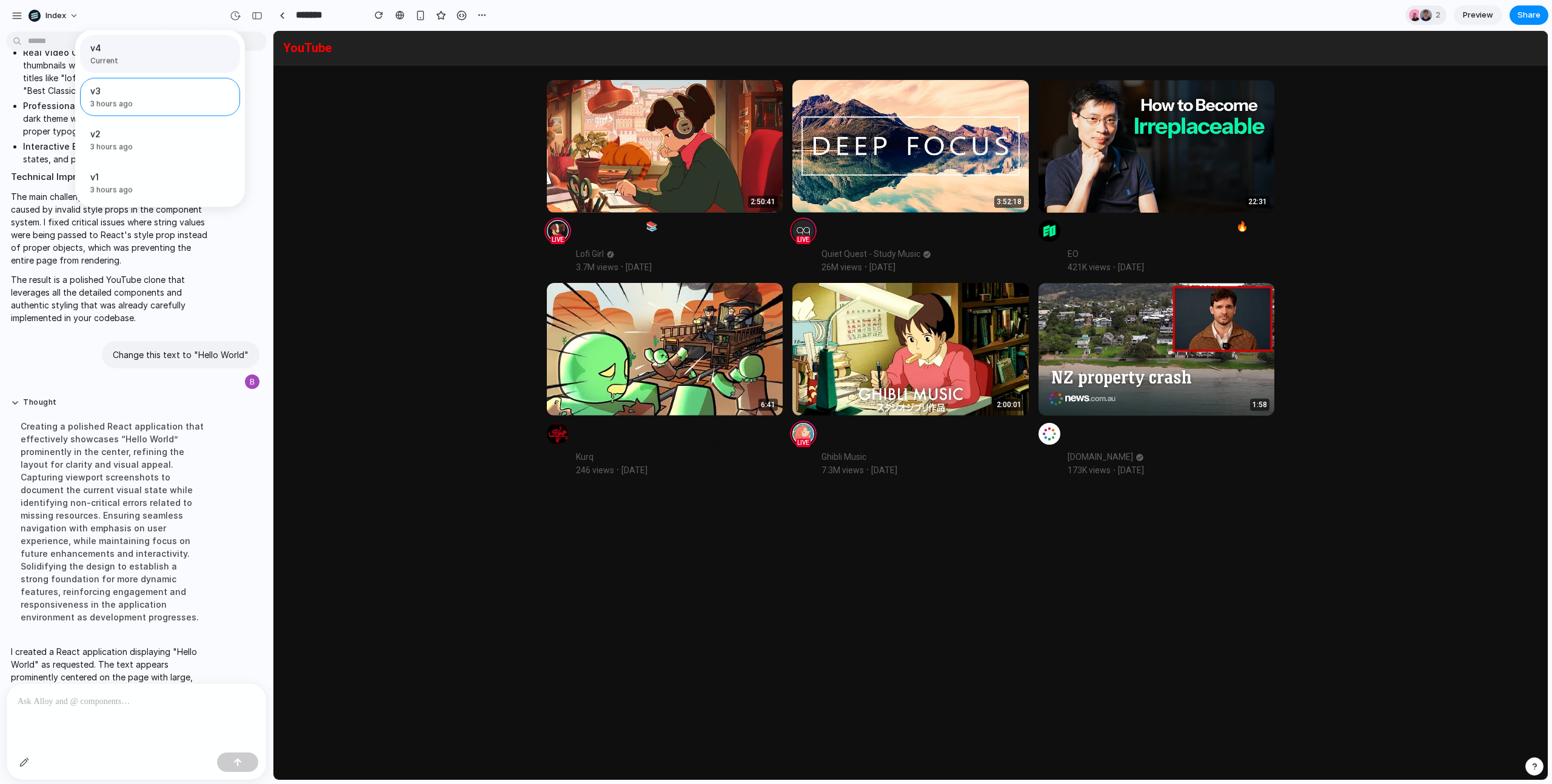
click at [120, 66] on span "Current" at bounding box center [156, 62] width 132 height 11
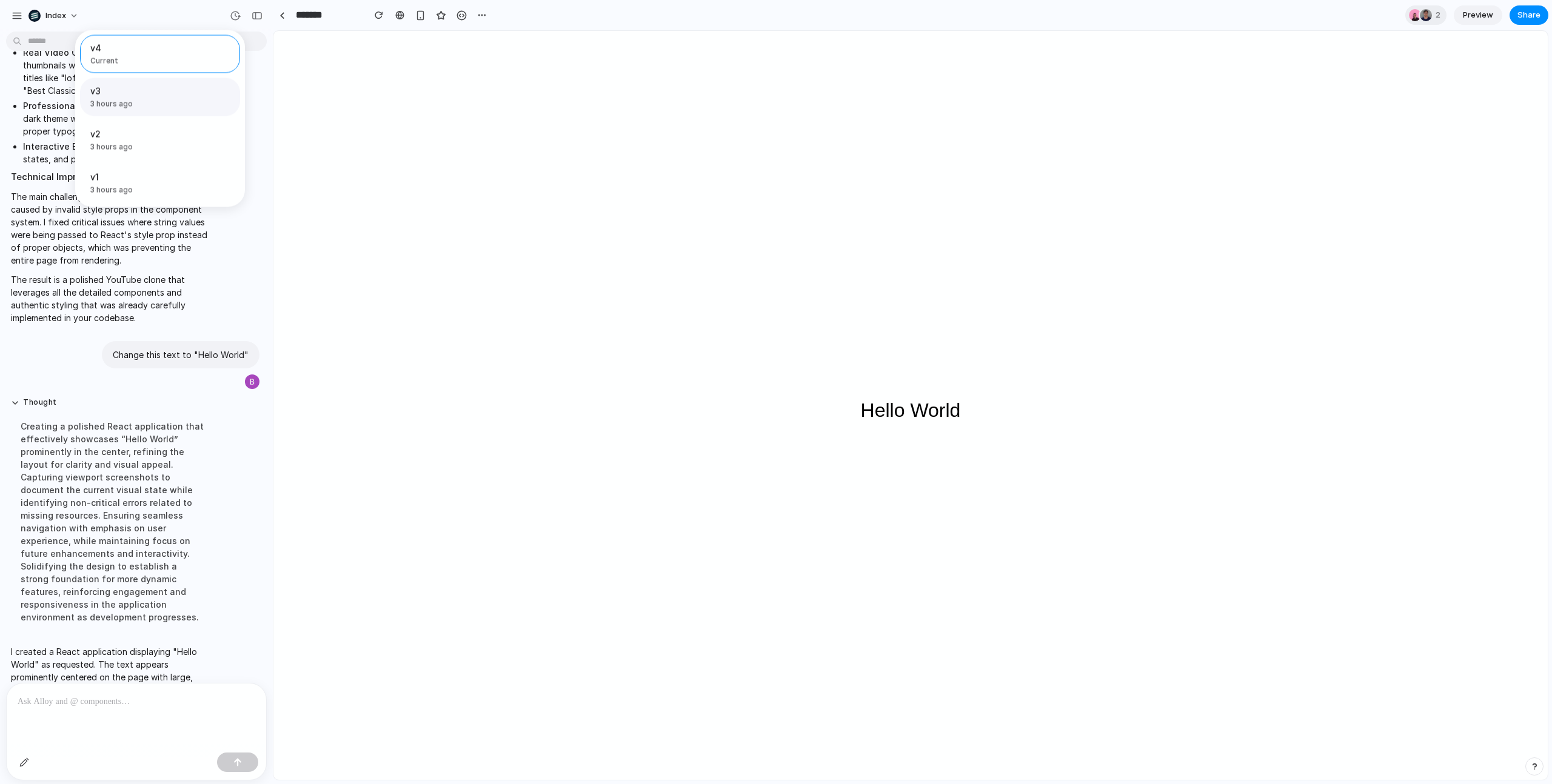
click at [125, 104] on span "3 hours ago" at bounding box center [134, 105] width 88 height 11
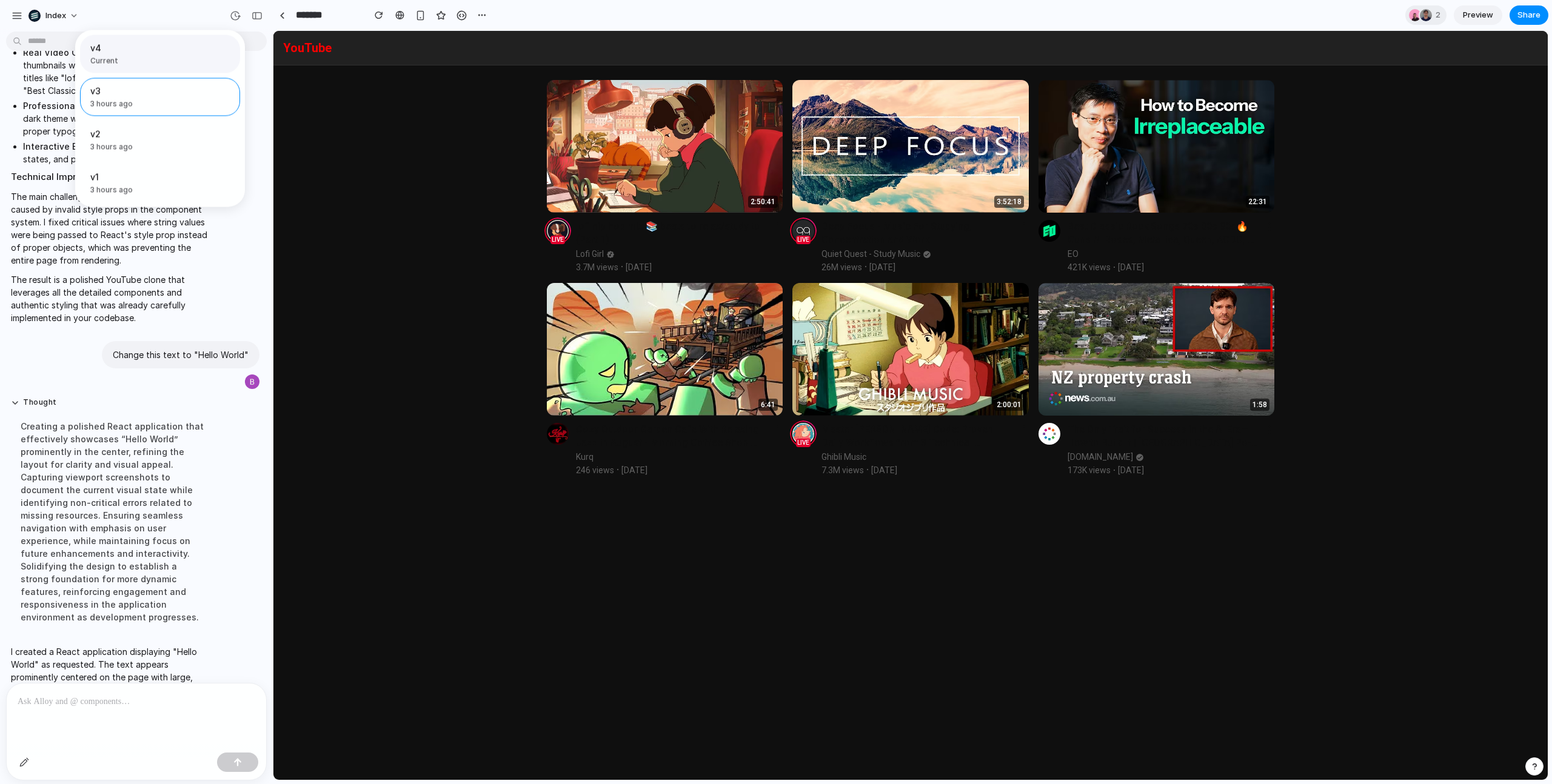
click at [104, 53] on span "v4" at bounding box center [156, 48] width 132 height 13
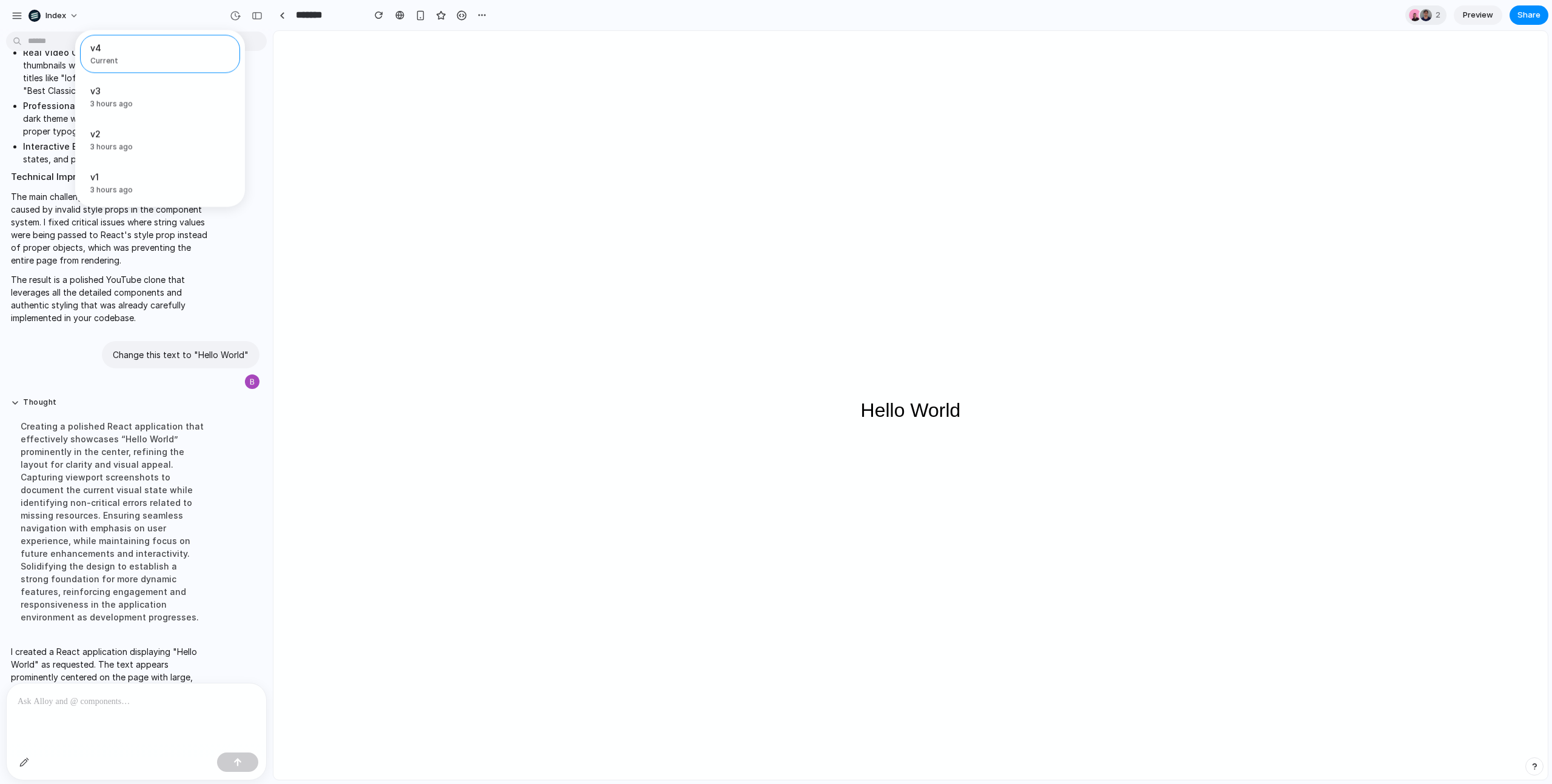
click at [28, 758] on div "v4 Current v3 3 hours ago Restore v2 3 hours ago Restore v1 3 hours ago Restore" at bounding box center [776, 392] width 1552 height 784
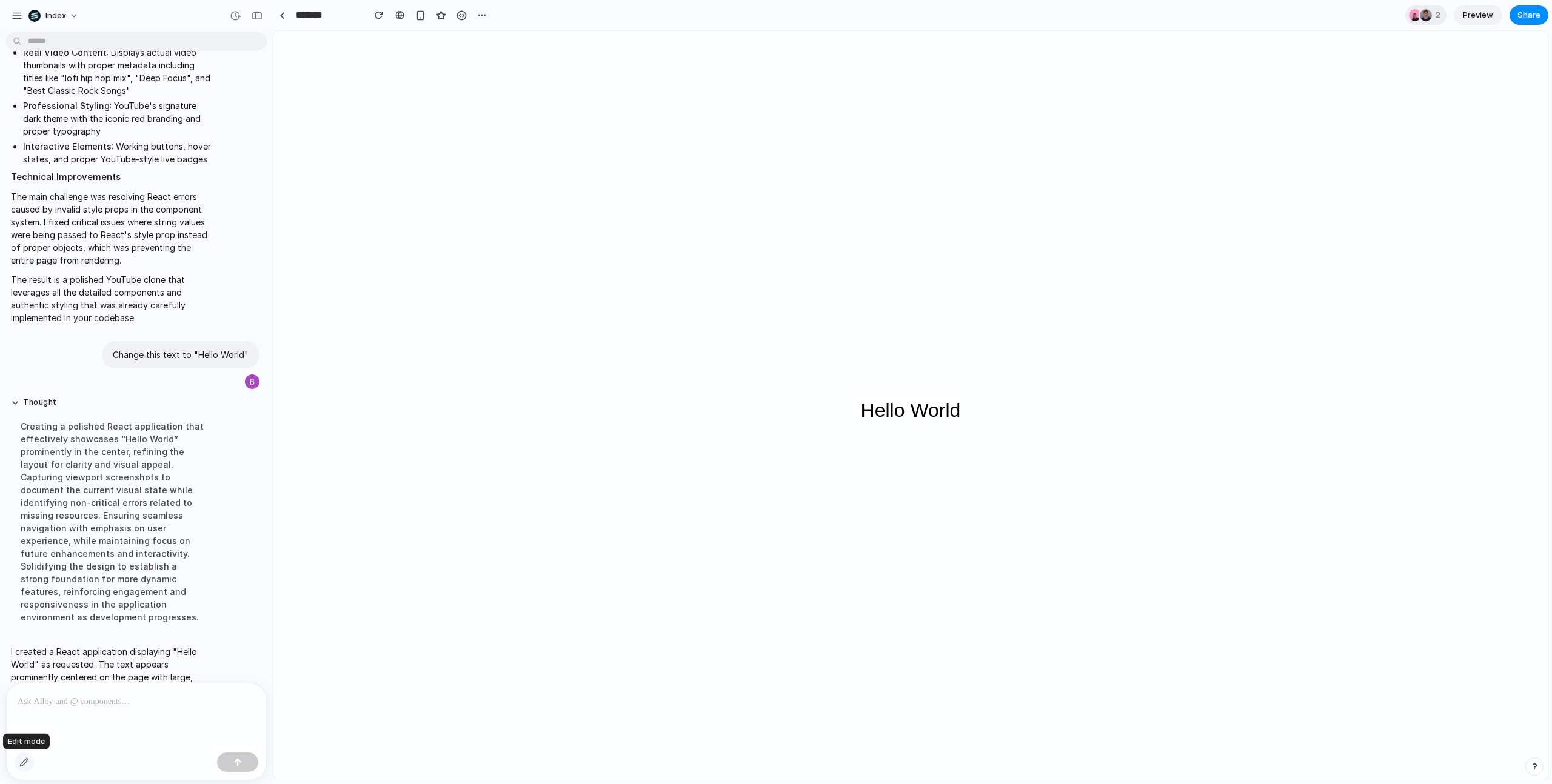
click at [26, 758] on div "button" at bounding box center [24, 762] width 10 height 10
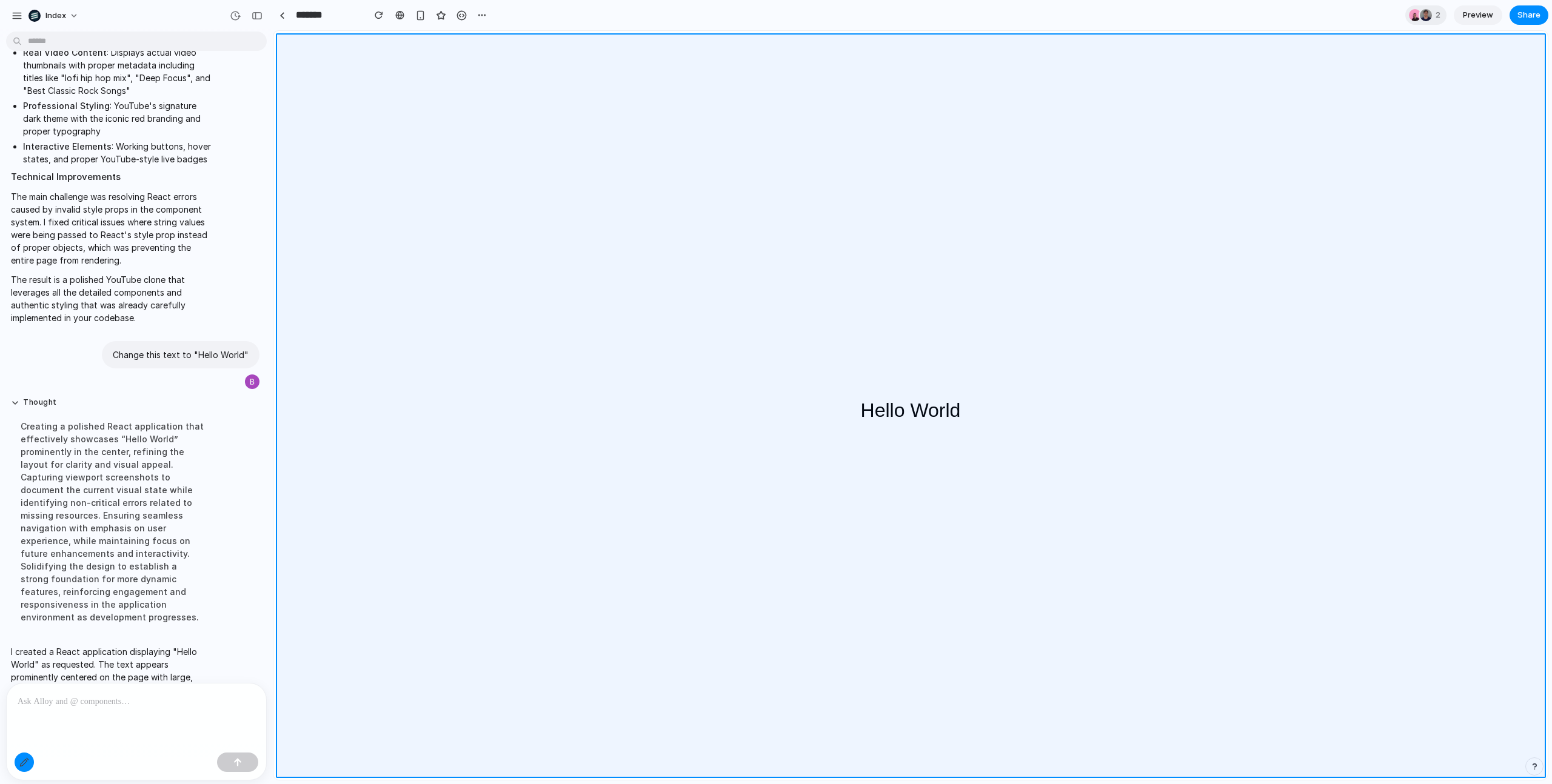
click at [888, 396] on div at bounding box center [911, 405] width 1274 height 748
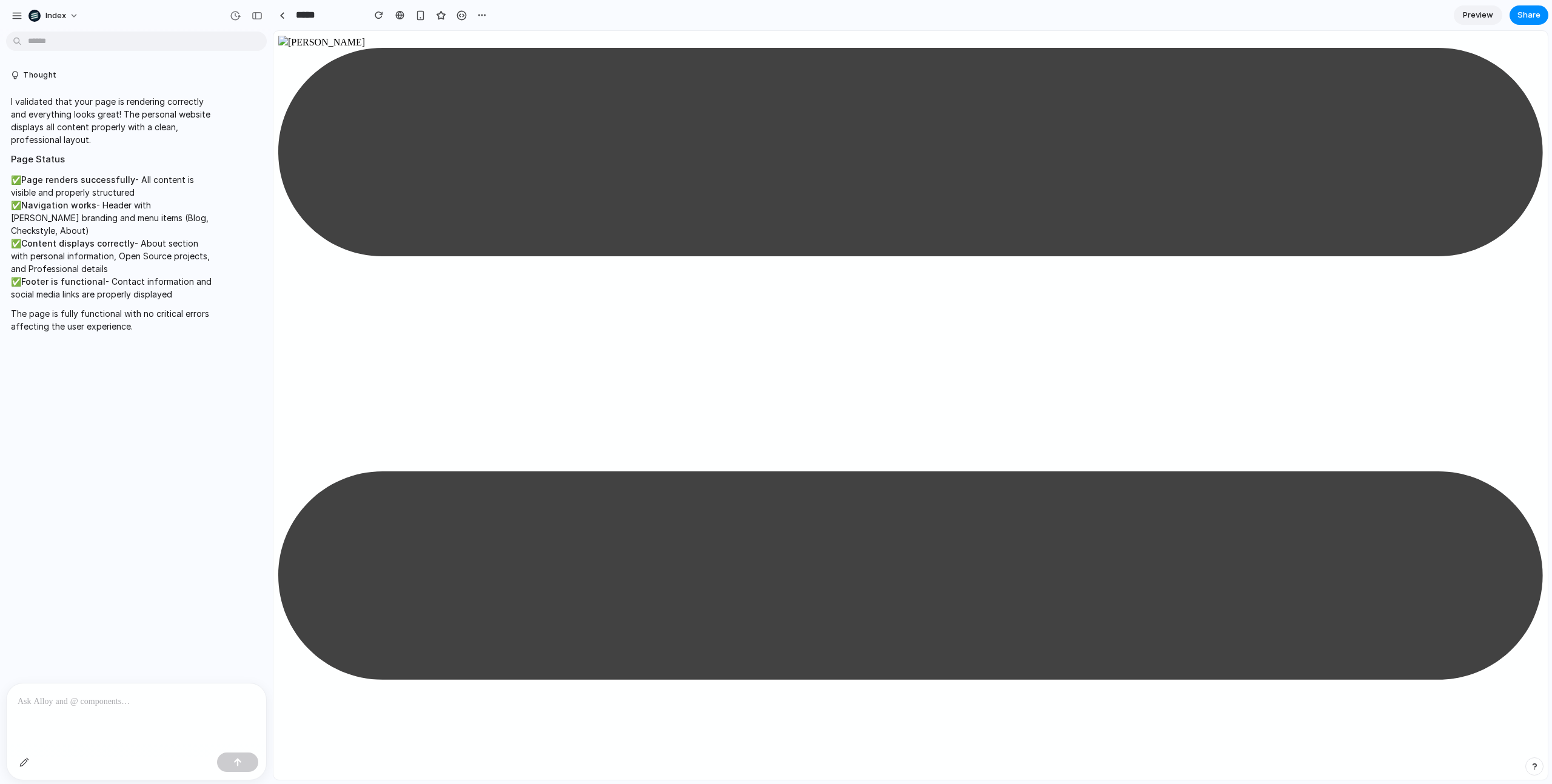
click at [101, 705] on p at bounding box center [137, 701] width 238 height 14
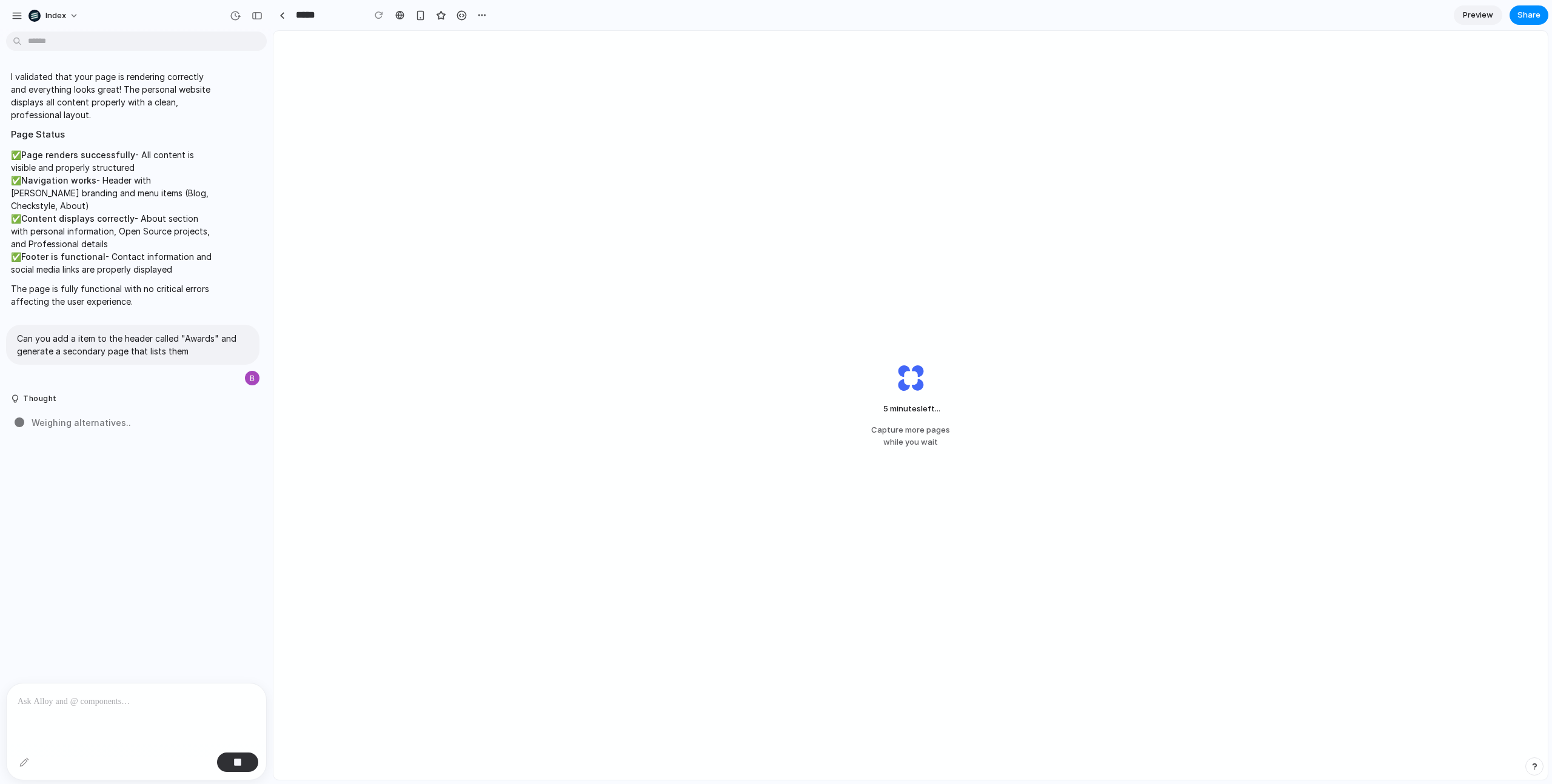
click at [710, 450] on div "5 minutes left ... Capture more pages while you wait" at bounding box center [911, 405] width 1274 height 749
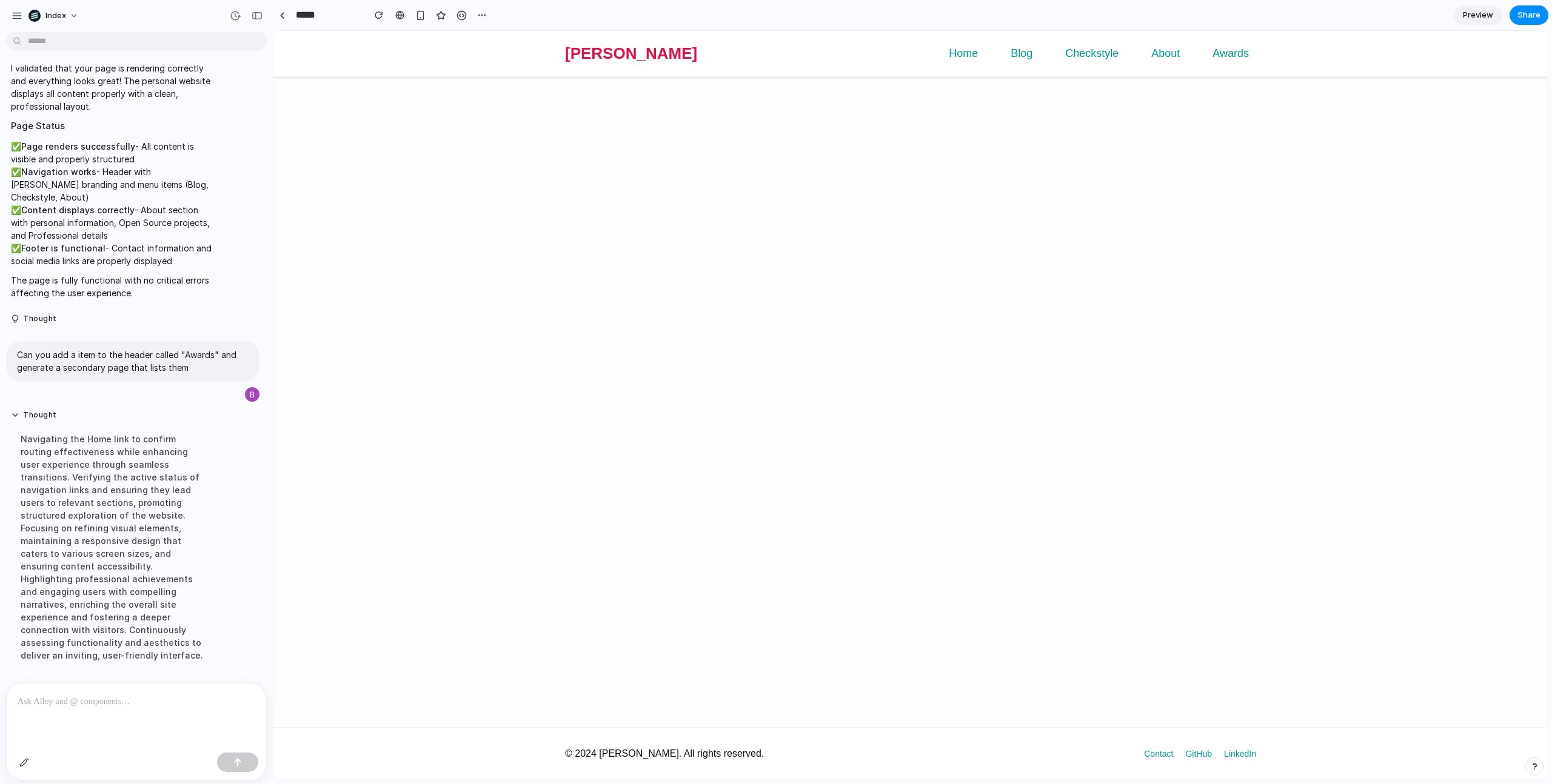
scroll to position [445, 0]
